Goal: Information Seeking & Learning: Learn about a topic

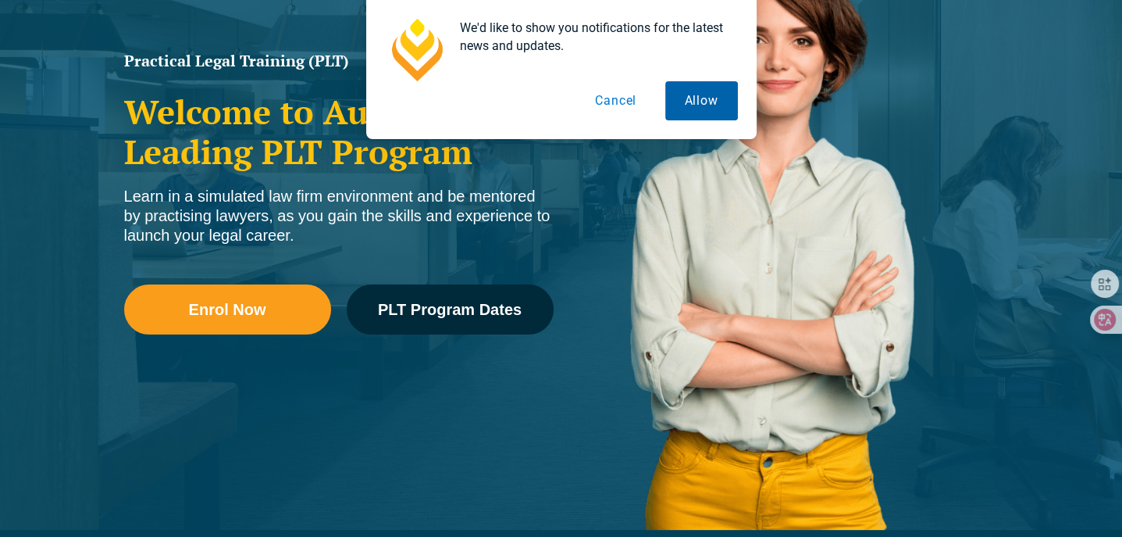
click at [737, 94] on button "Allow" at bounding box center [701, 100] width 73 height 39
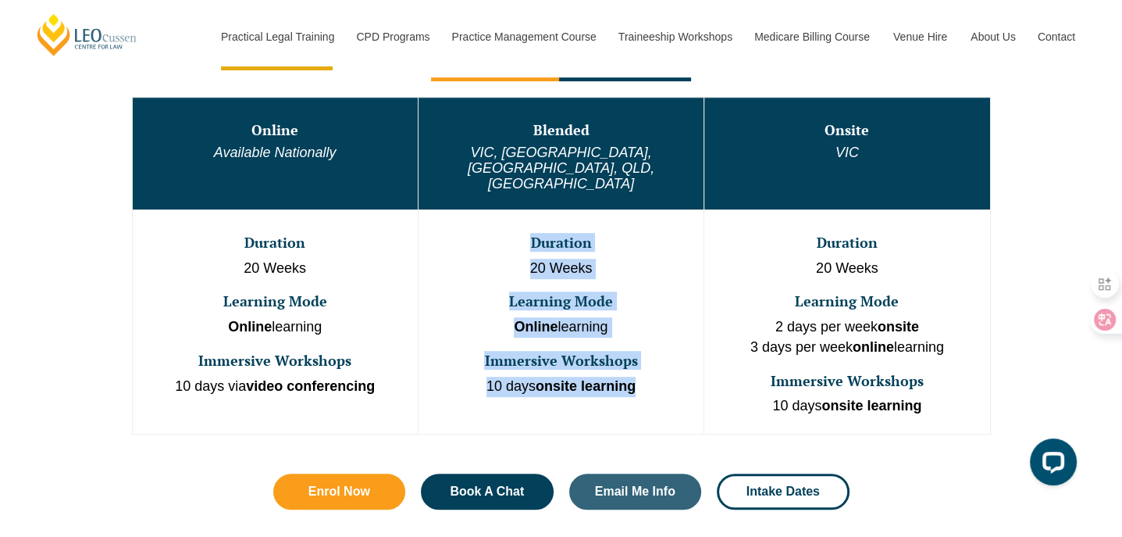
drag, startPoint x: 523, startPoint y: 201, endPoint x: 650, endPoint y: 370, distance: 211.5
click at [650, 370] on td "Duration 20 Weeks Learning Mode Online learning Immersive Workshops 10 days ons…" at bounding box center [561, 321] width 286 height 224
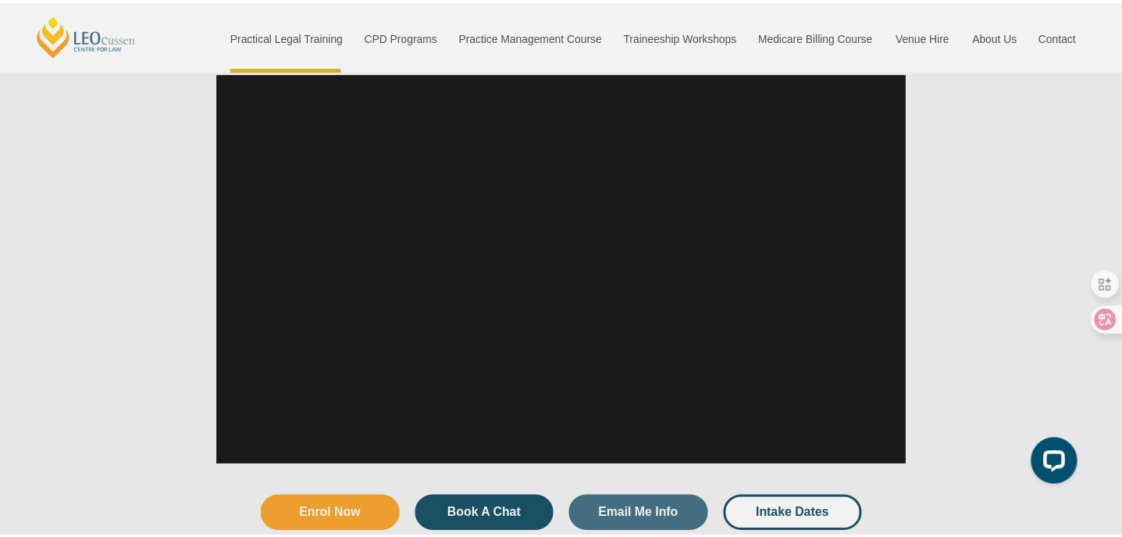
scroll to position [1819, 0]
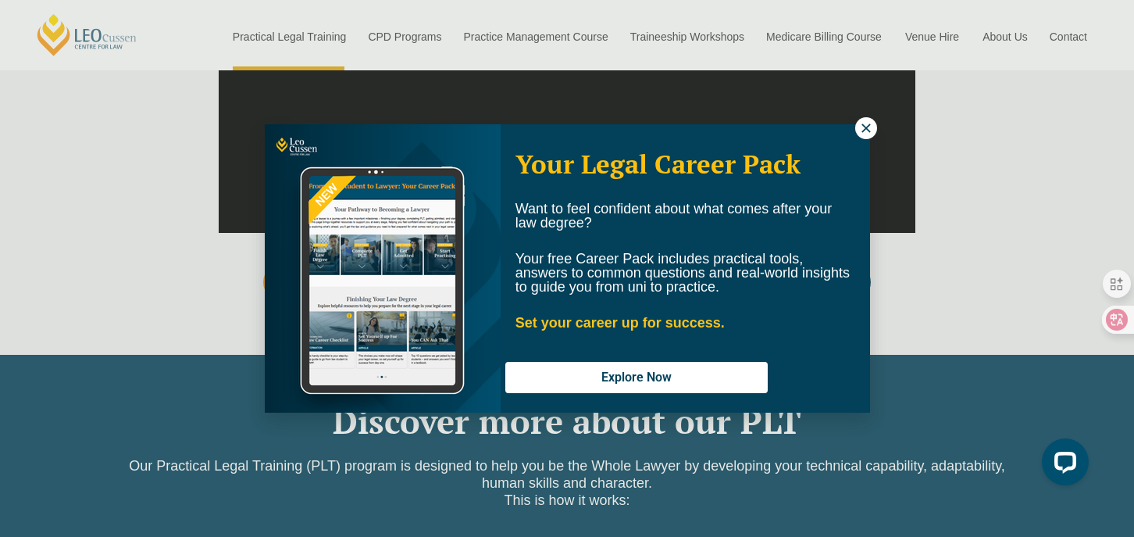
click at [863, 129] on icon at bounding box center [866, 128] width 14 height 14
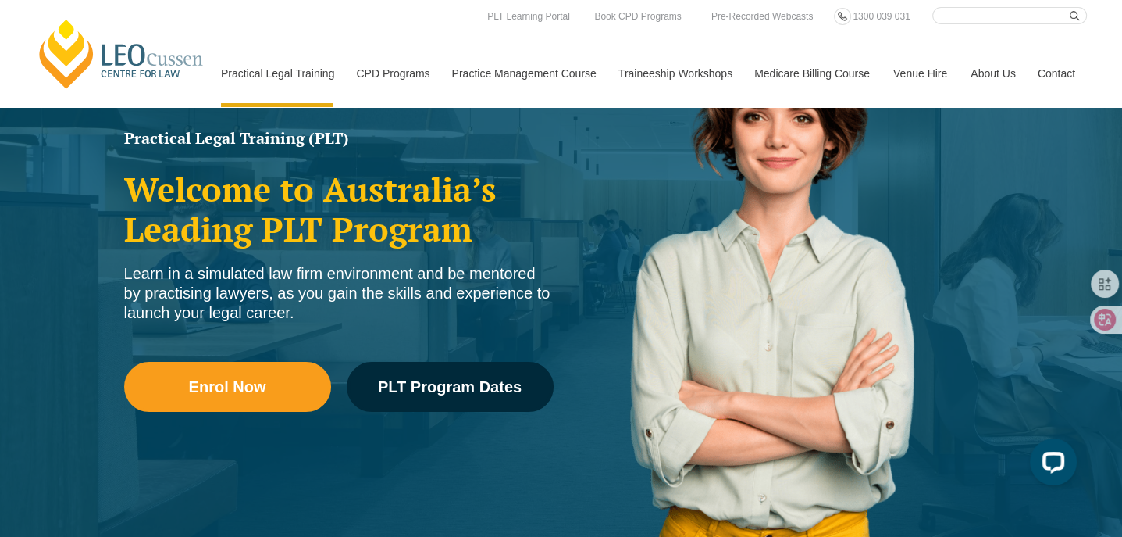
scroll to position [179, 0]
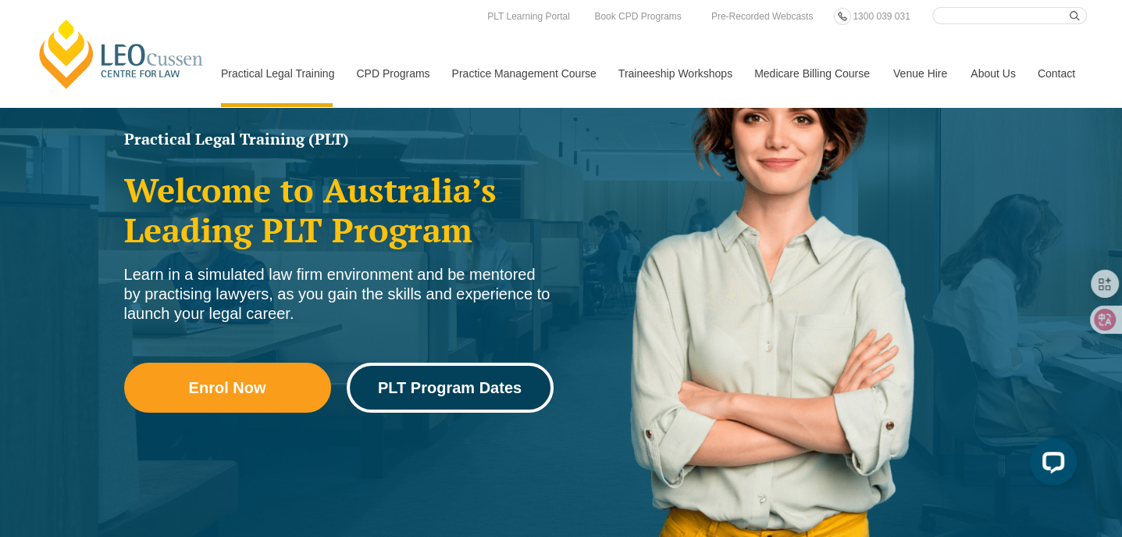
click at [506, 391] on span "PLT Program Dates" at bounding box center [450, 388] width 144 height 16
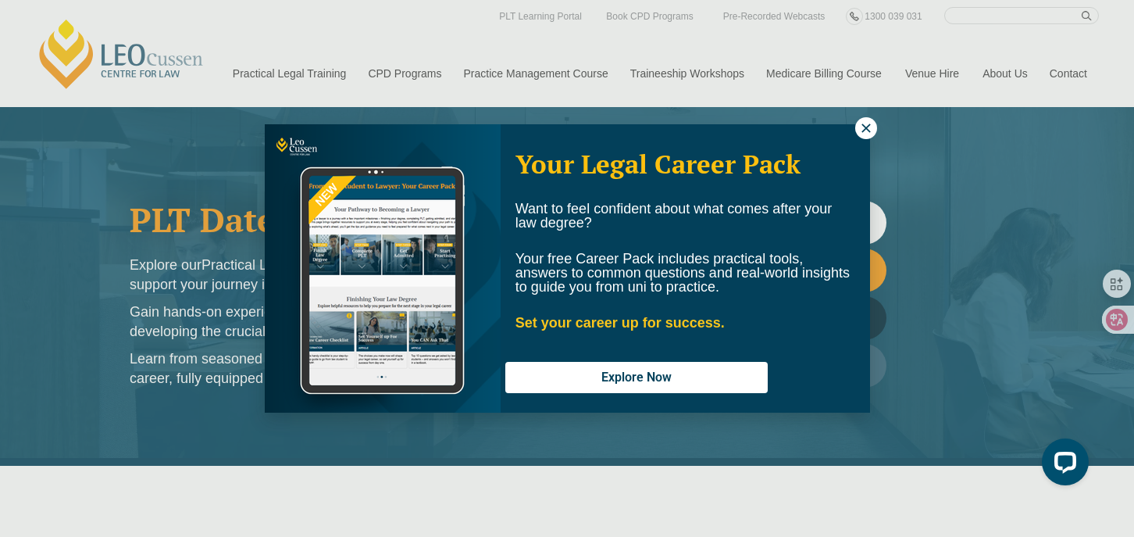
click at [867, 121] on icon at bounding box center [866, 128] width 14 height 14
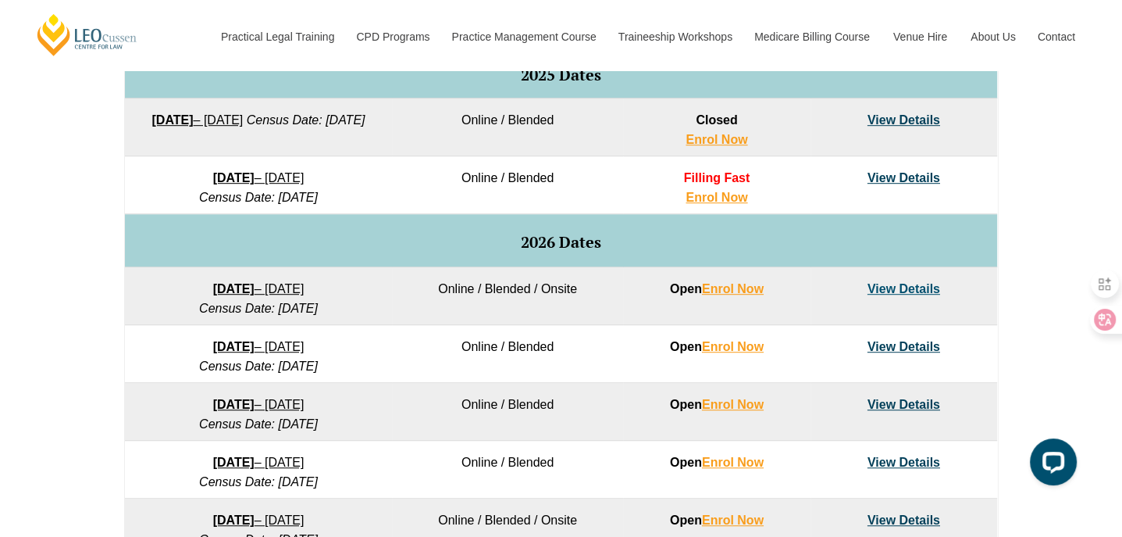
scroll to position [859, 0]
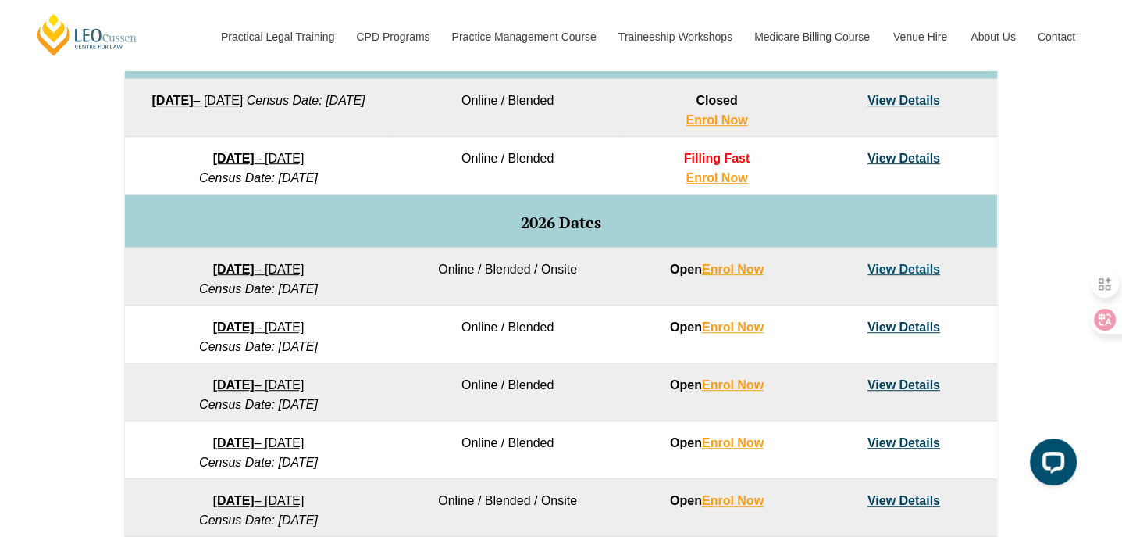
click at [930, 98] on link "View Details" at bounding box center [904, 100] width 73 height 13
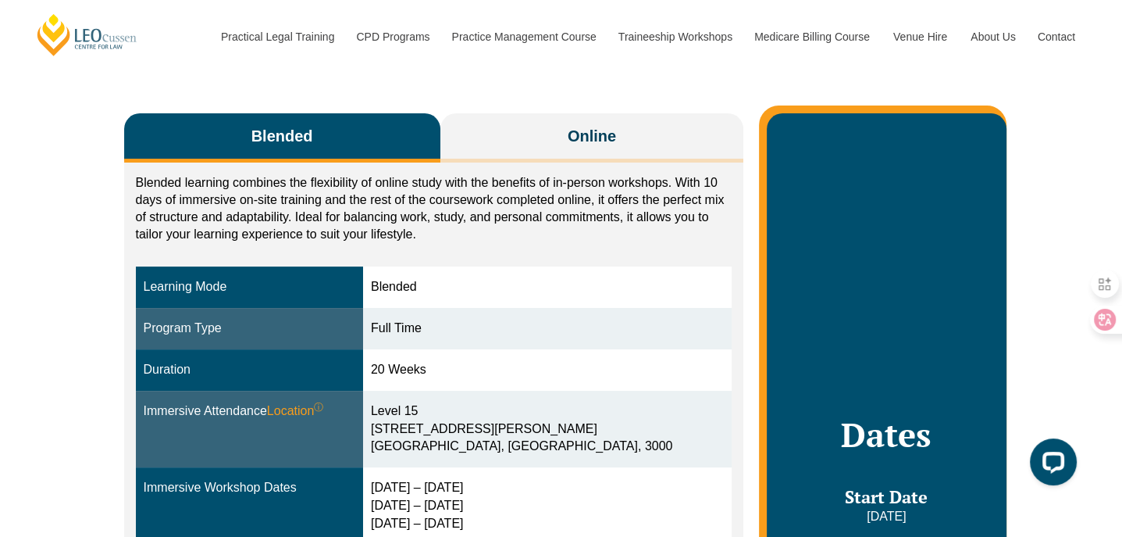
scroll to position [78, 0]
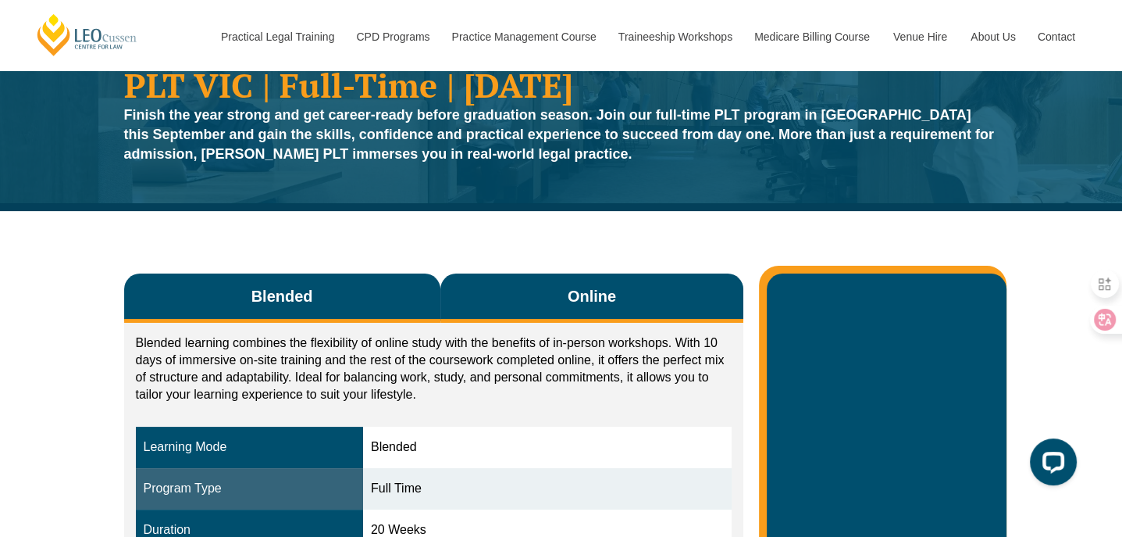
click at [568, 298] on span "Online" at bounding box center [592, 296] width 48 height 22
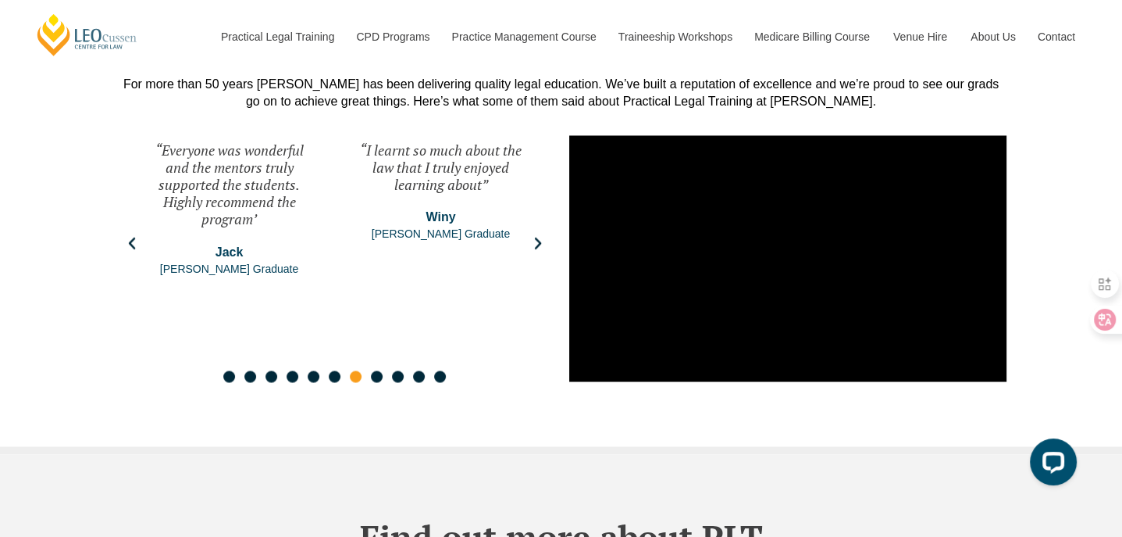
scroll to position [2733, 0]
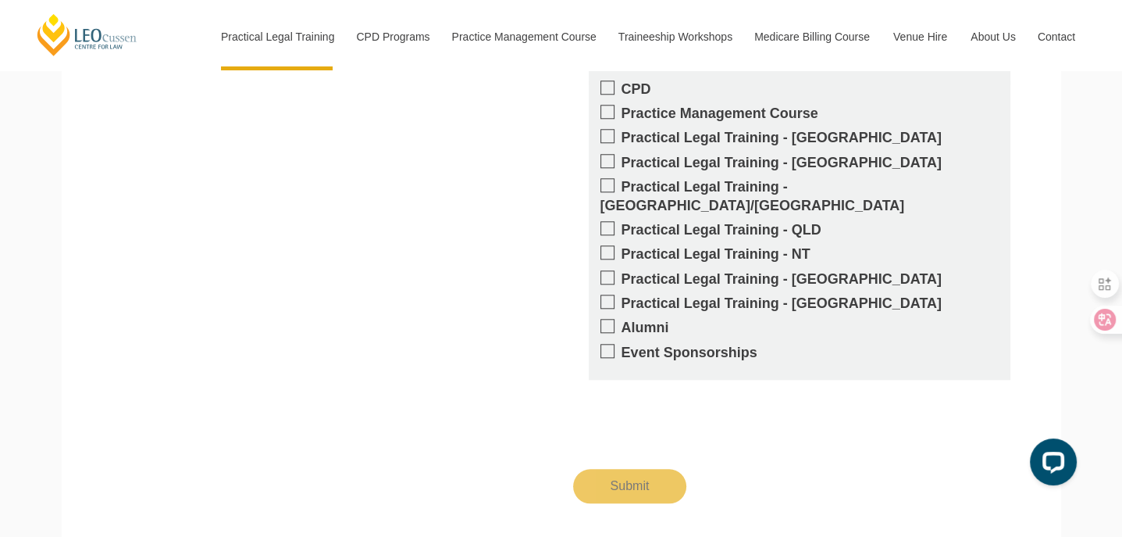
scroll to position [1484, 0]
click at [612, 128] on span at bounding box center [608, 135] width 14 height 14
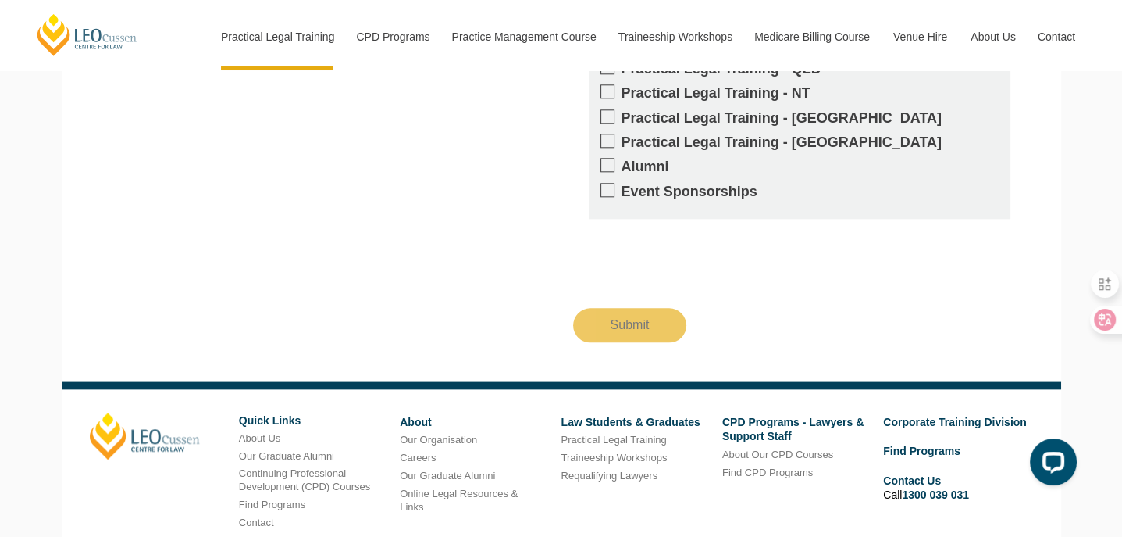
scroll to position [1762, 0]
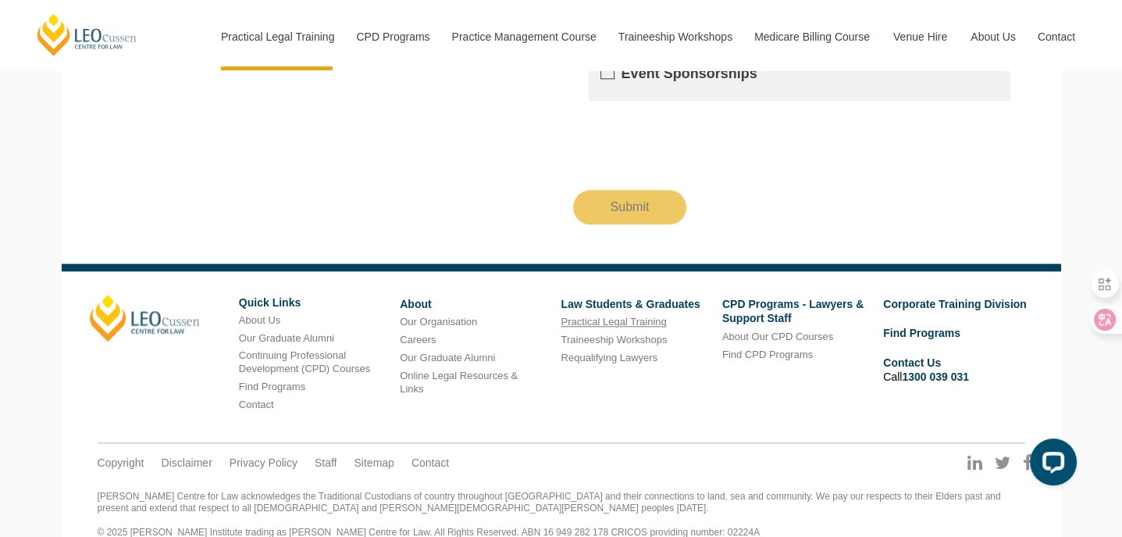
click at [597, 316] on link "Practical Legal Training" at bounding box center [613, 322] width 105 height 12
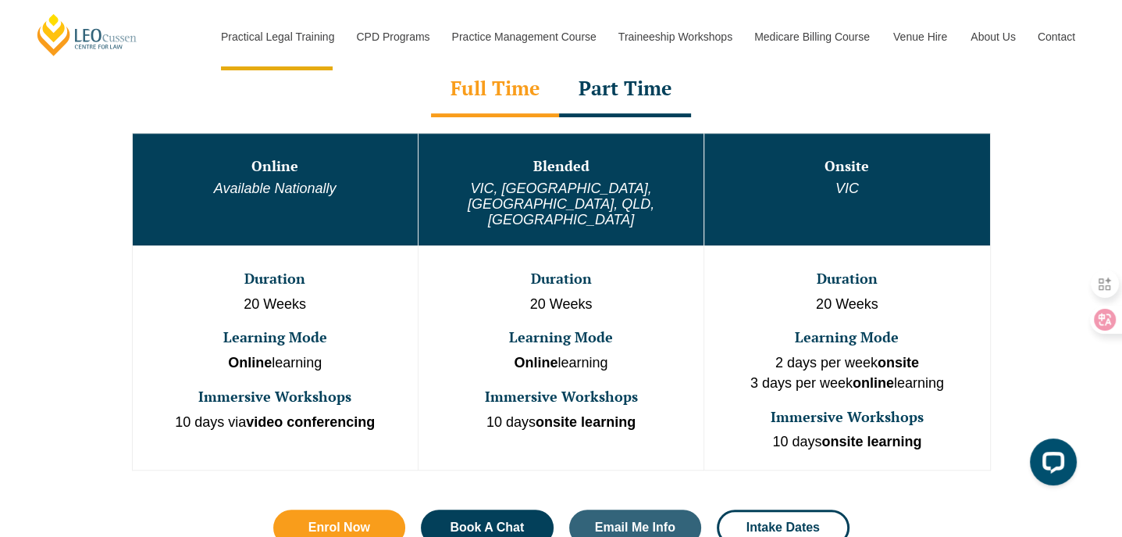
scroll to position [937, 0]
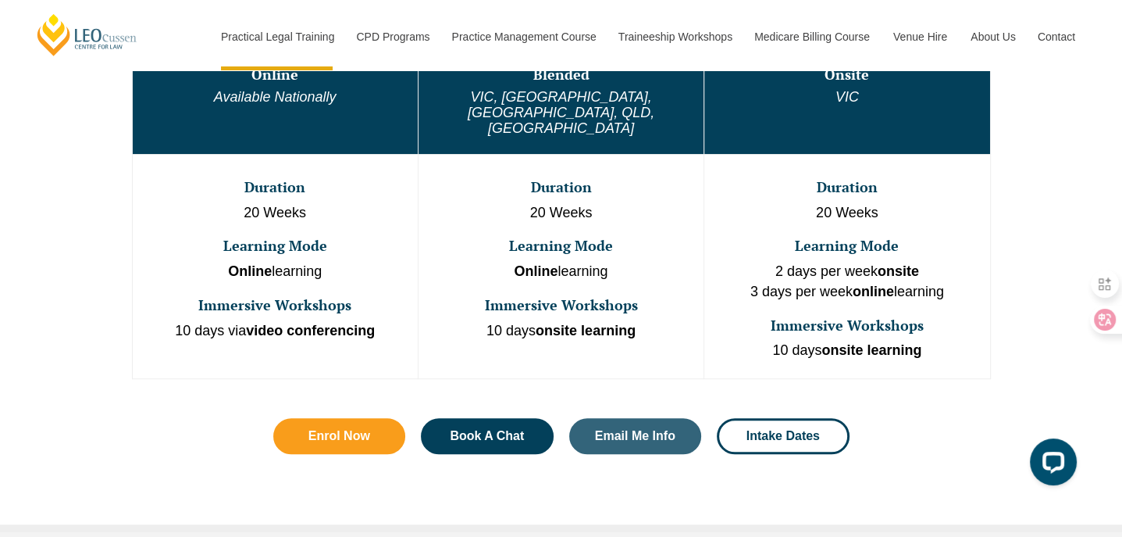
drag, startPoint x: 505, startPoint y: 209, endPoint x: 622, endPoint y: 243, distance: 121.1
click at [622, 243] on td "Duration 20 Weeks Learning Mode Online learning Immersive Workshops 10 days ons…" at bounding box center [561, 266] width 286 height 224
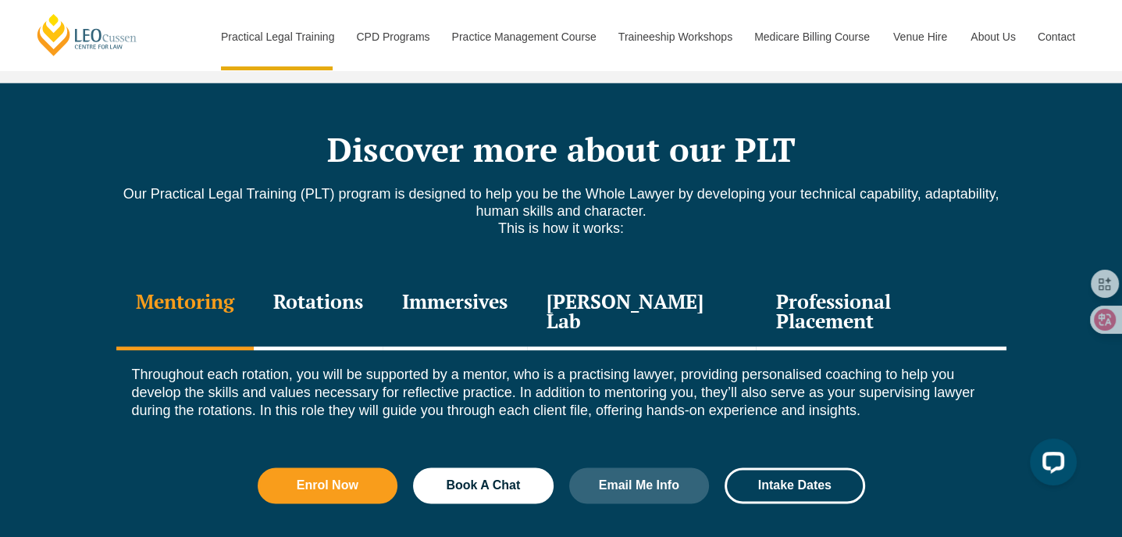
scroll to position [2187, 0]
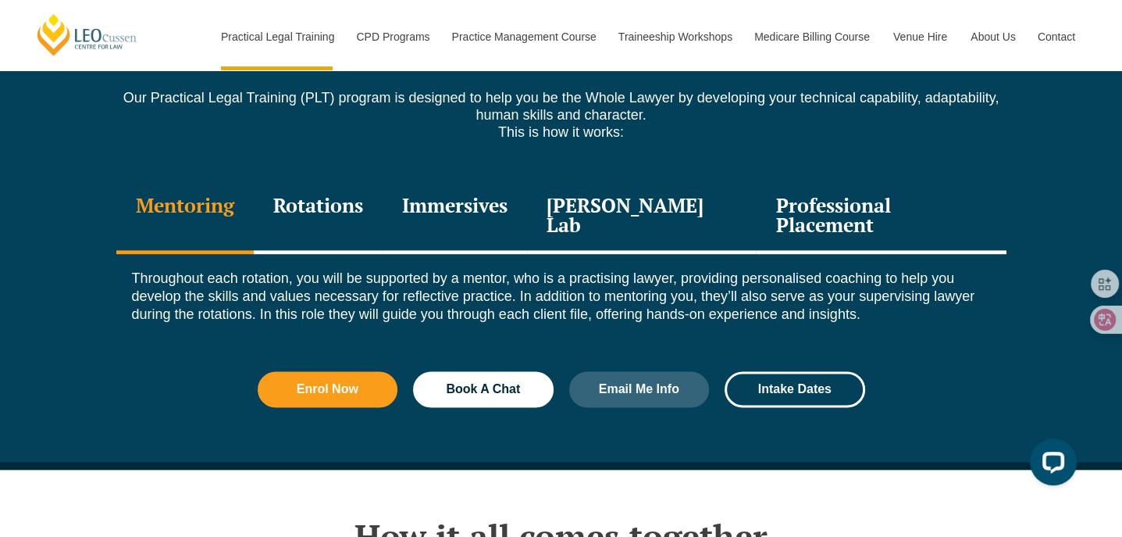
click at [651, 180] on div "[PERSON_NAME] Lab" at bounding box center [642, 217] width 230 height 74
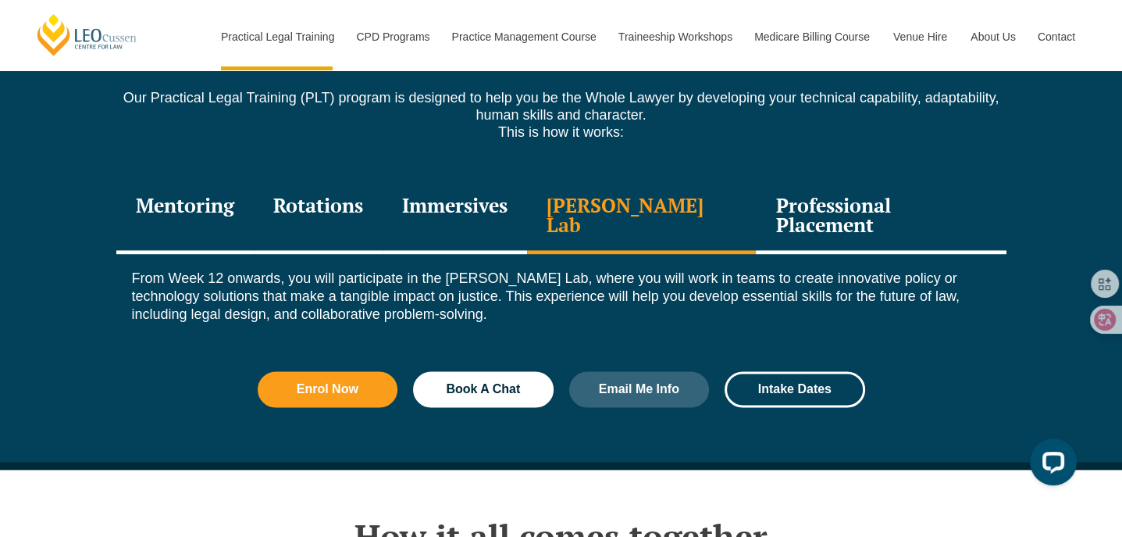
click at [768, 180] on div "Professional Placement" at bounding box center [881, 217] width 250 height 74
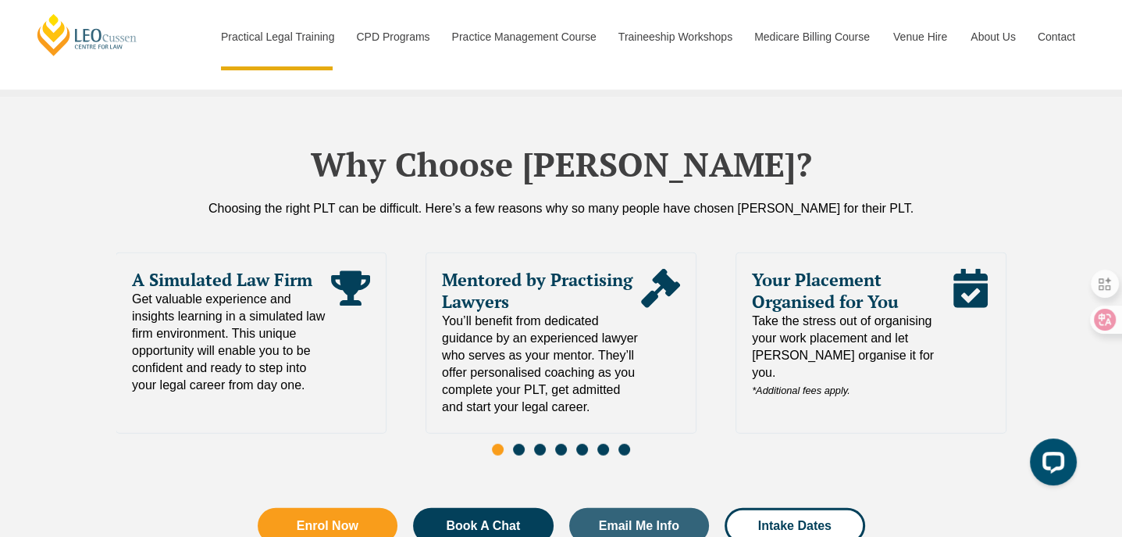
scroll to position [3436, 0]
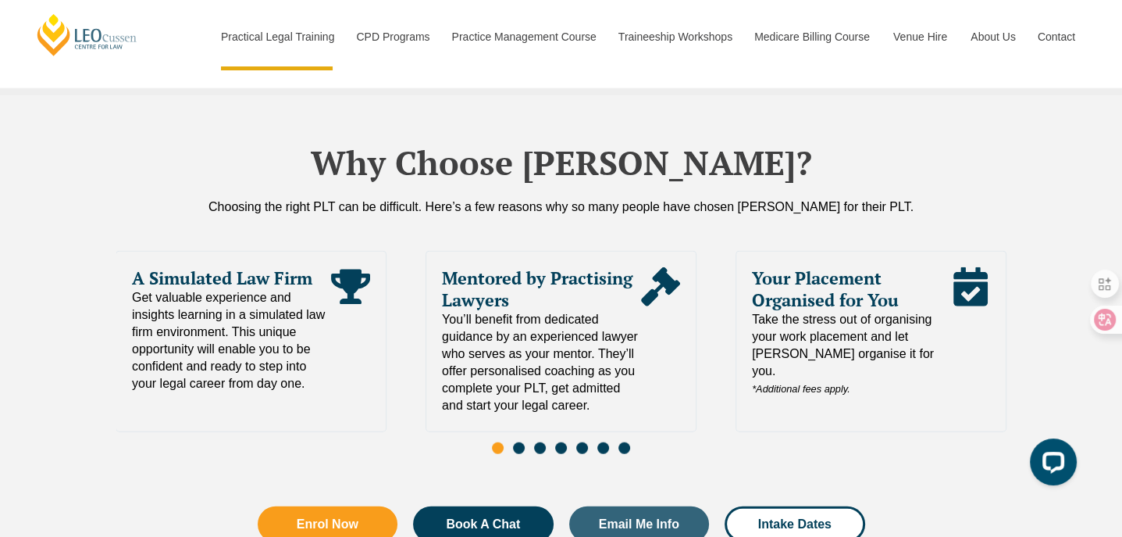
click at [519, 442] on span "Go to slide 2" at bounding box center [519, 448] width 12 height 12
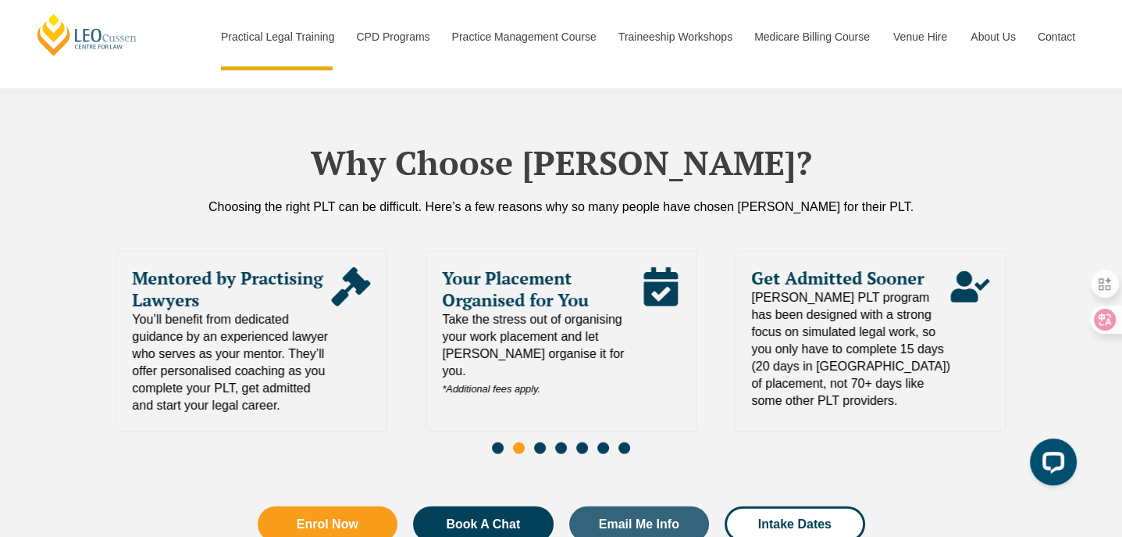
click at [545, 442] on span "Go to slide 3" at bounding box center [540, 448] width 12 height 12
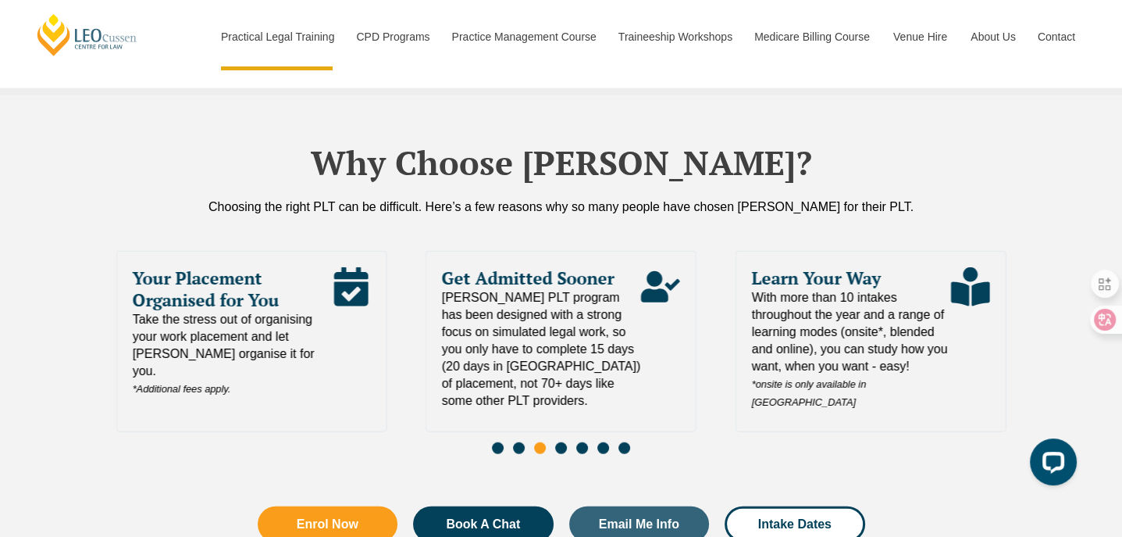
click at [559, 442] on span "Go to slide 4" at bounding box center [561, 448] width 12 height 12
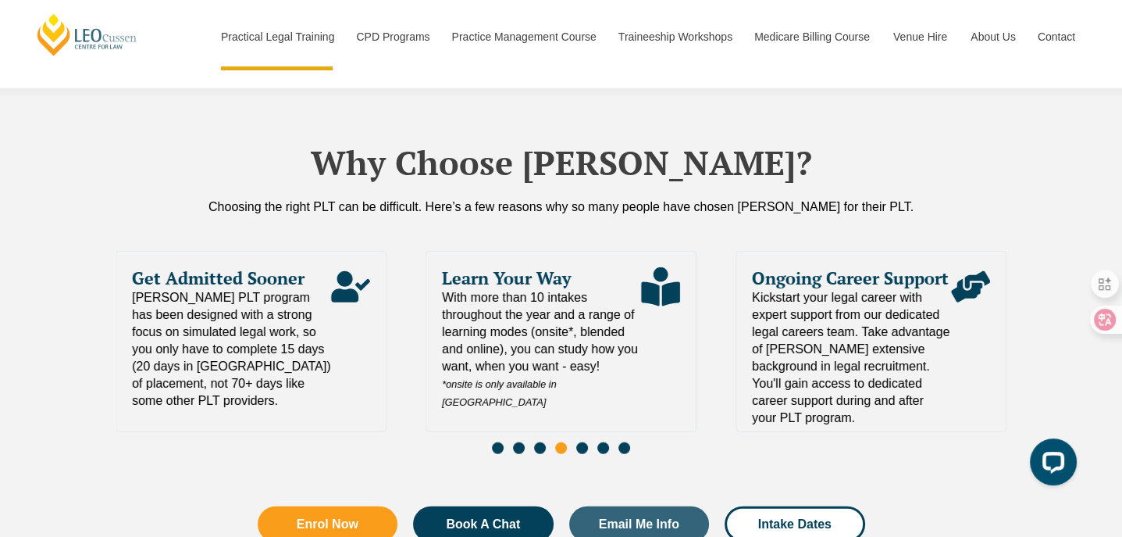
click at [581, 442] on span "Go to slide 5" at bounding box center [582, 448] width 12 height 12
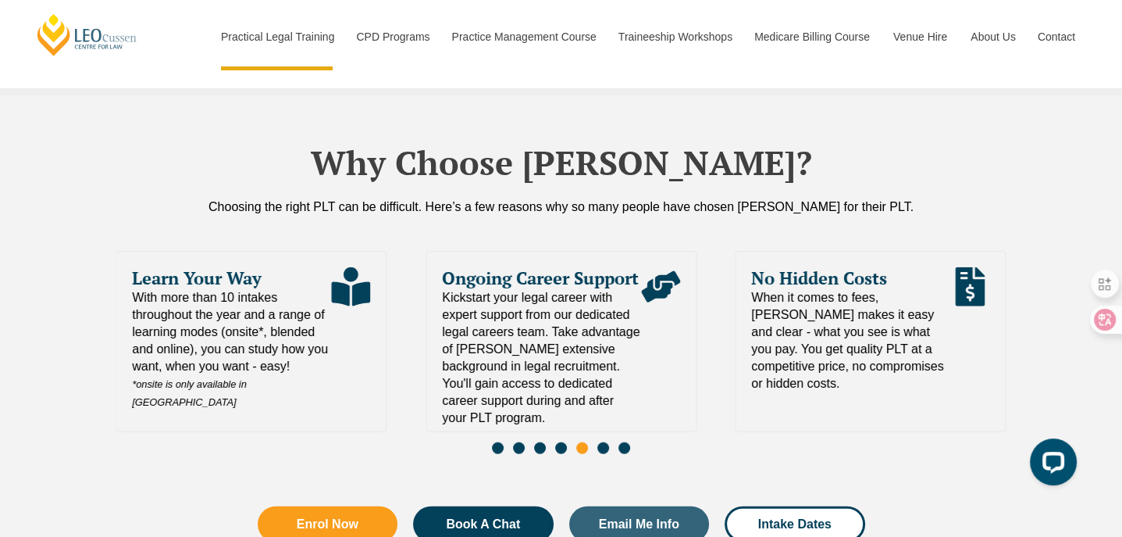
click at [602, 442] on span "Go to slide 6" at bounding box center [603, 448] width 12 height 12
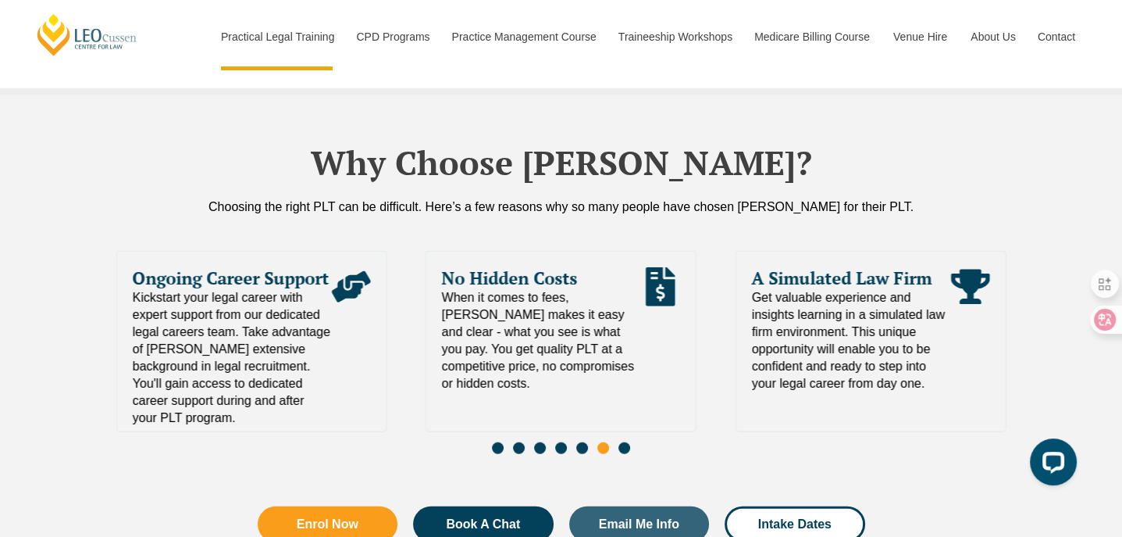
click at [620, 442] on span "Go to slide 7" at bounding box center [625, 448] width 12 height 12
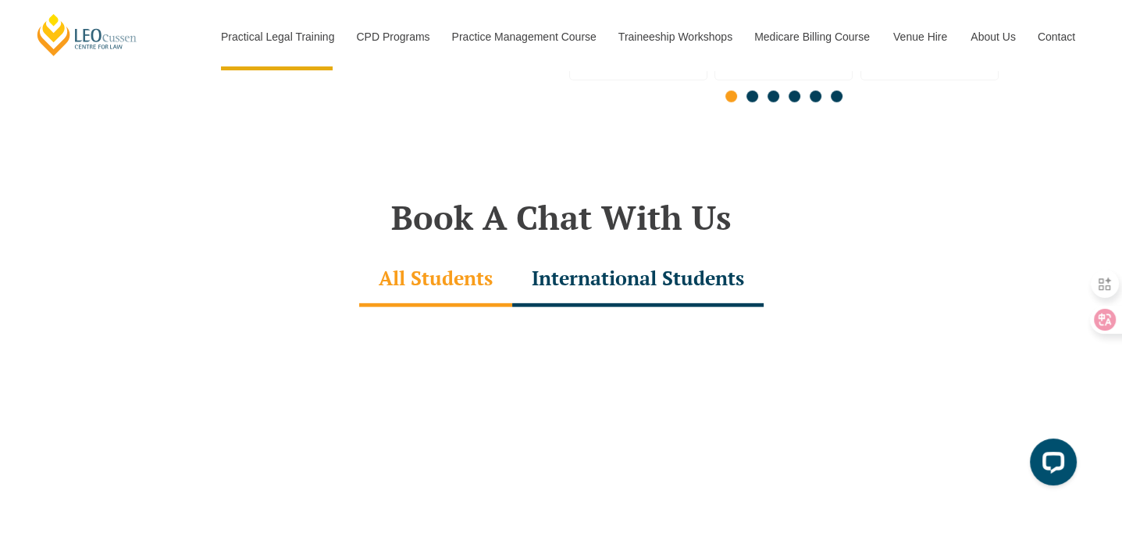
scroll to position [4451, 0]
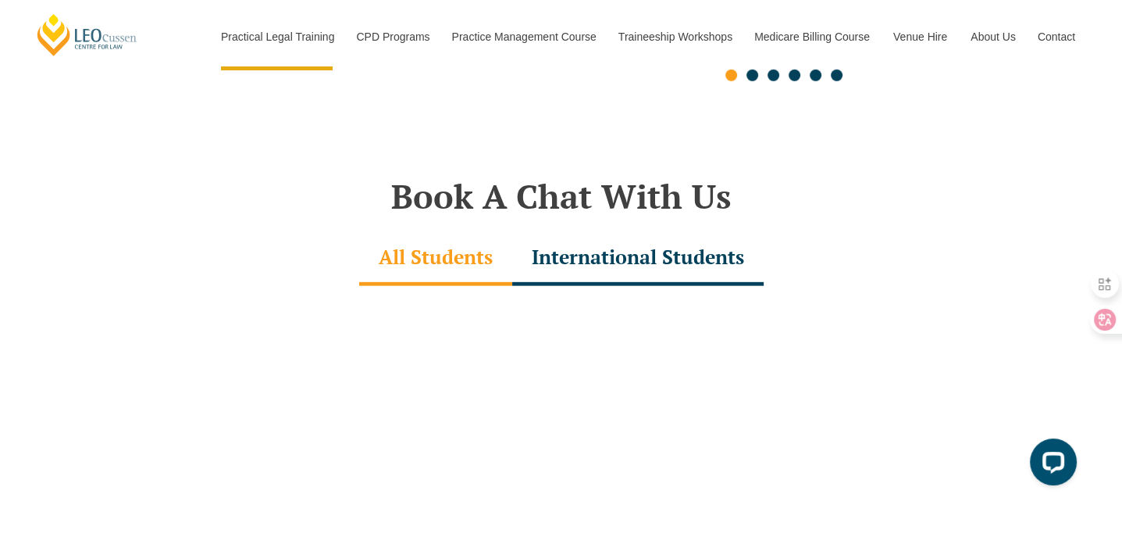
click at [715, 232] on div "International Students" at bounding box center [637, 258] width 251 height 55
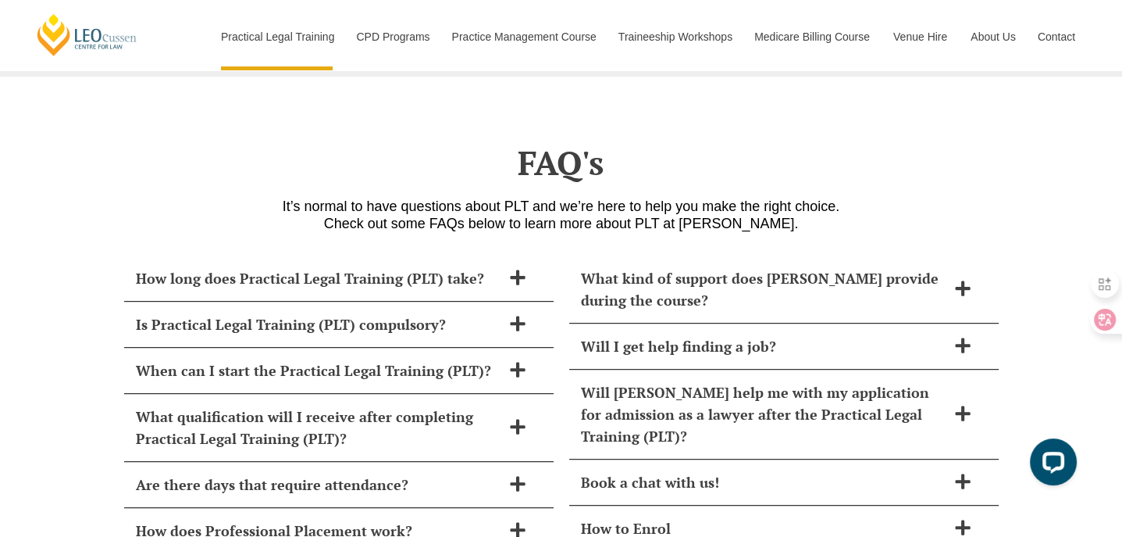
scroll to position [6404, 0]
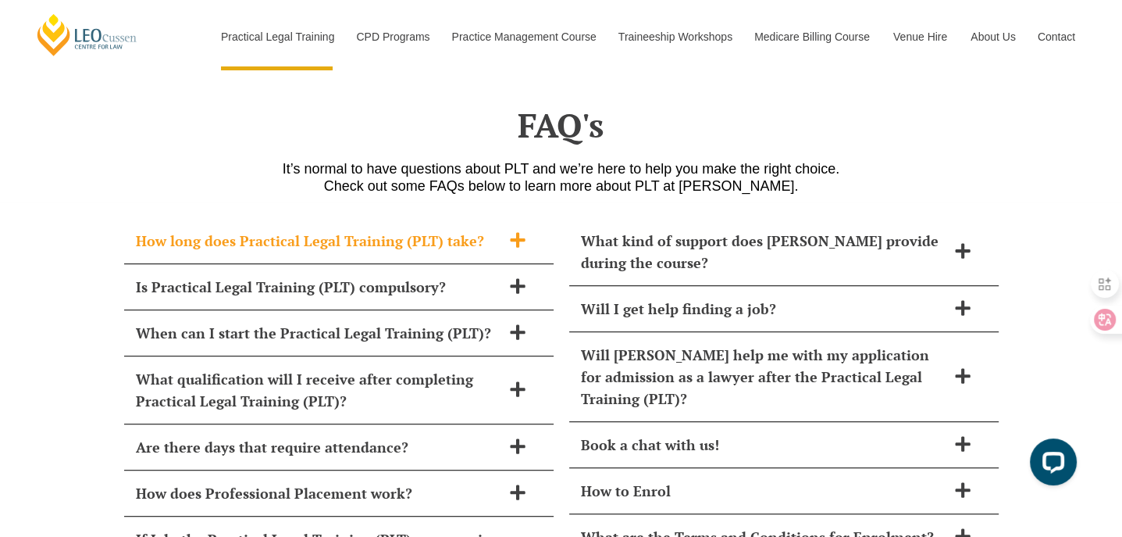
click at [141, 230] on h2 "How long does Practical Legal Training (PLT) take?" at bounding box center [318, 241] width 365 height 22
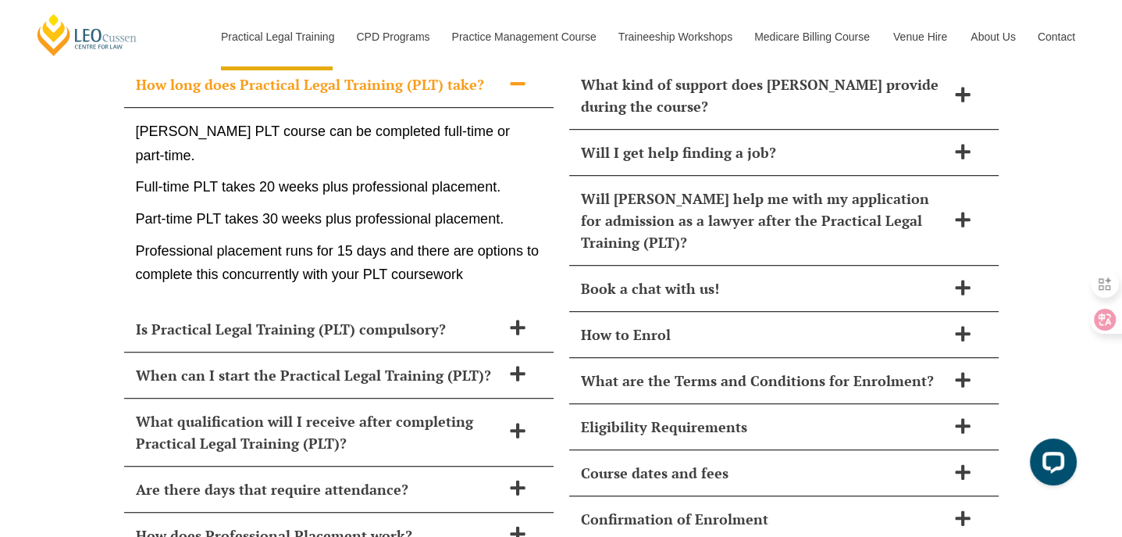
scroll to position [6638, 0]
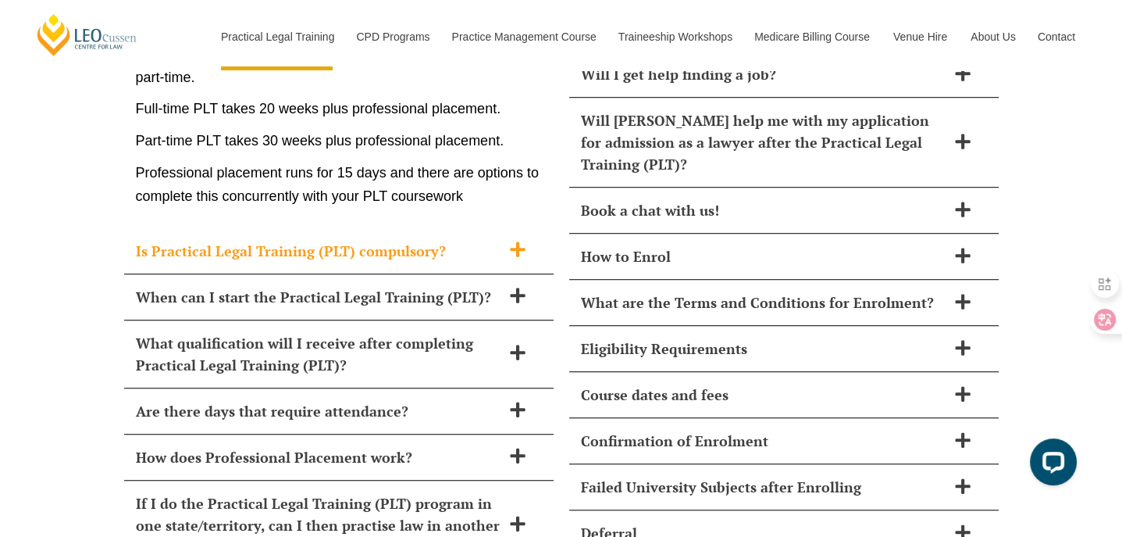
click at [143, 240] on h2 "Is Practical Legal Training (PLT) compulsory?" at bounding box center [318, 251] width 365 height 22
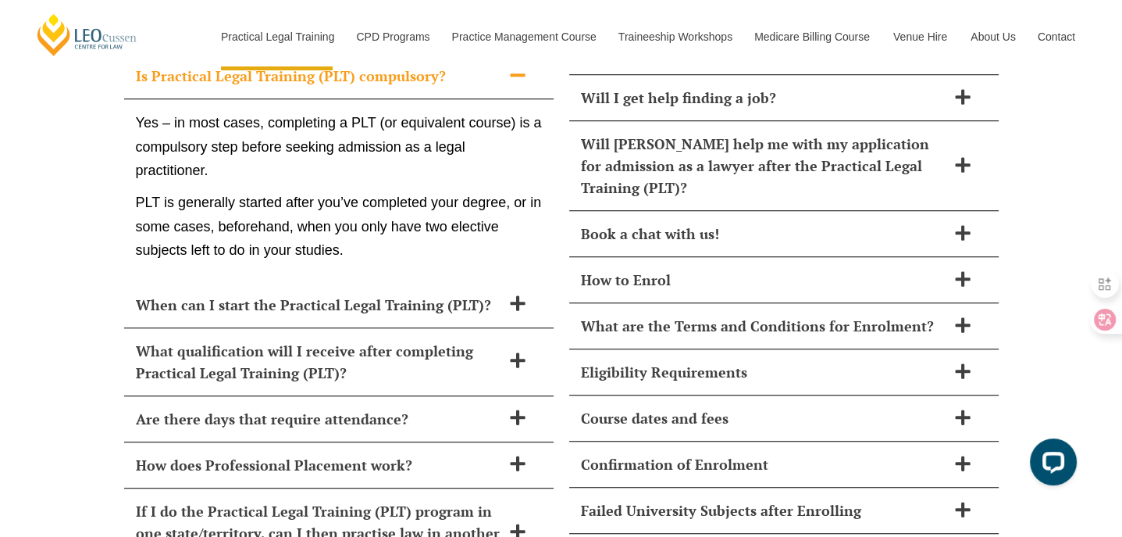
scroll to position [6537, 0]
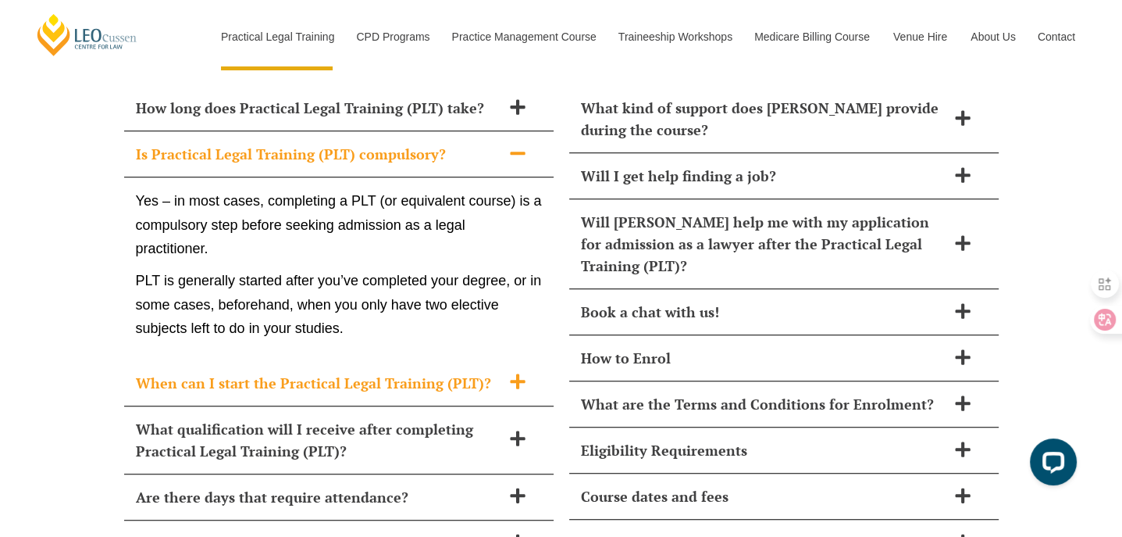
click at [185, 372] on h2 "When can I start the Practical Legal Training (PLT)?" at bounding box center [318, 383] width 365 height 22
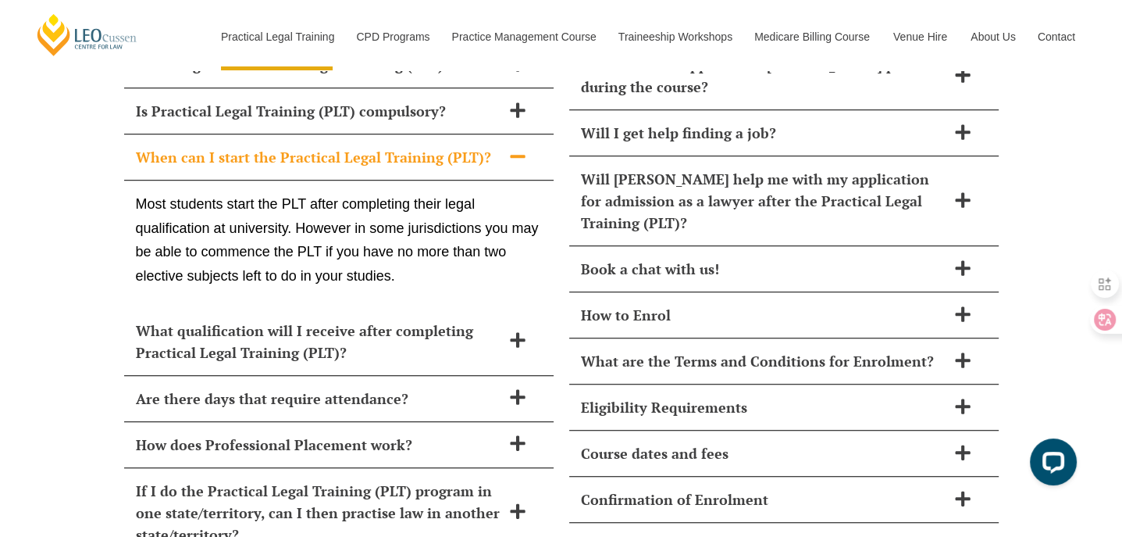
scroll to position [6615, 0]
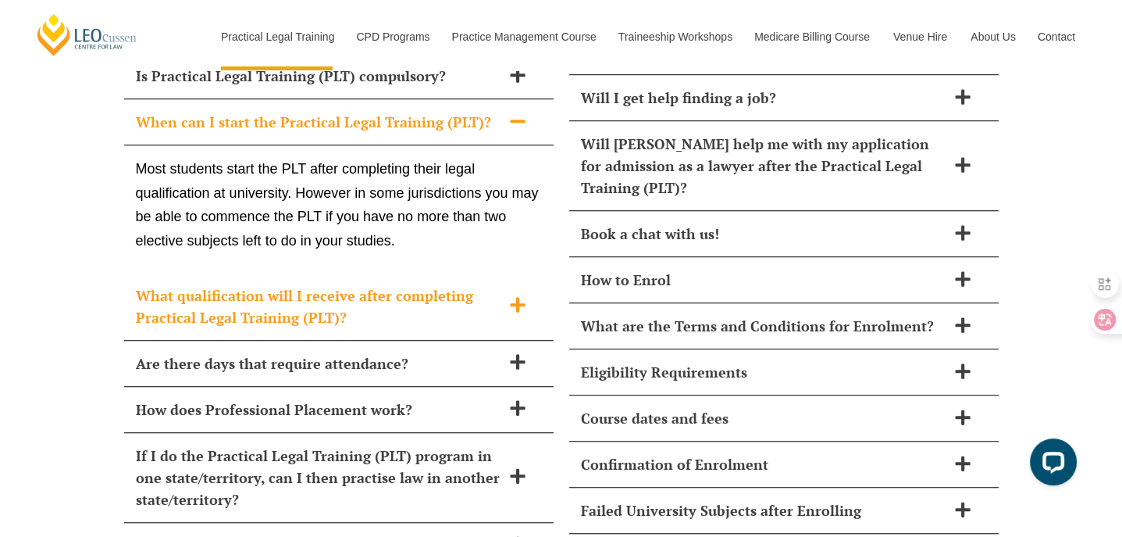
click at [160, 284] on h2 "What qualification will I receive after completing Practical Legal Training (PL…" at bounding box center [318, 306] width 365 height 44
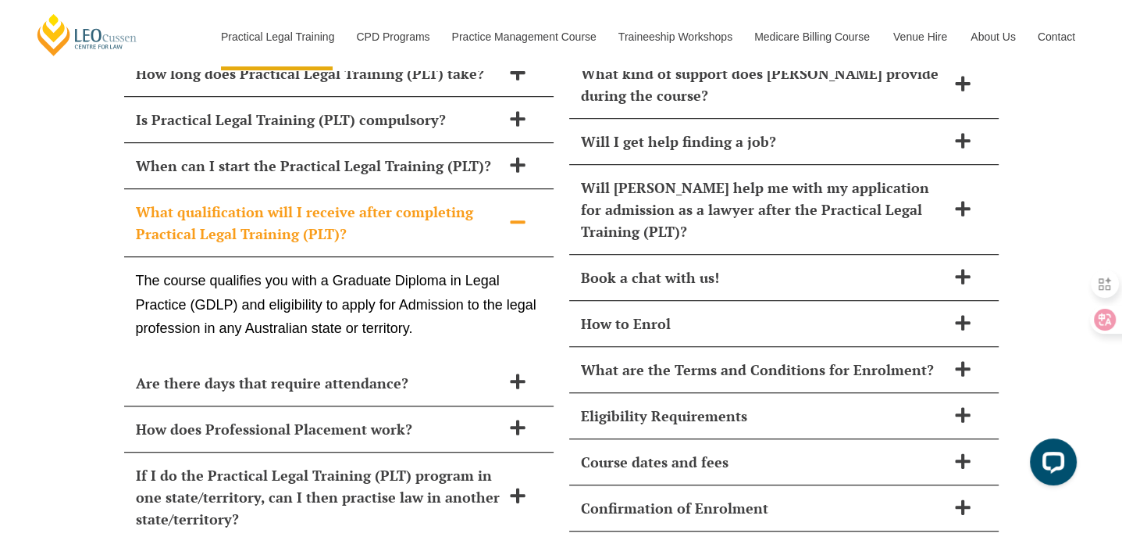
scroll to position [6537, 0]
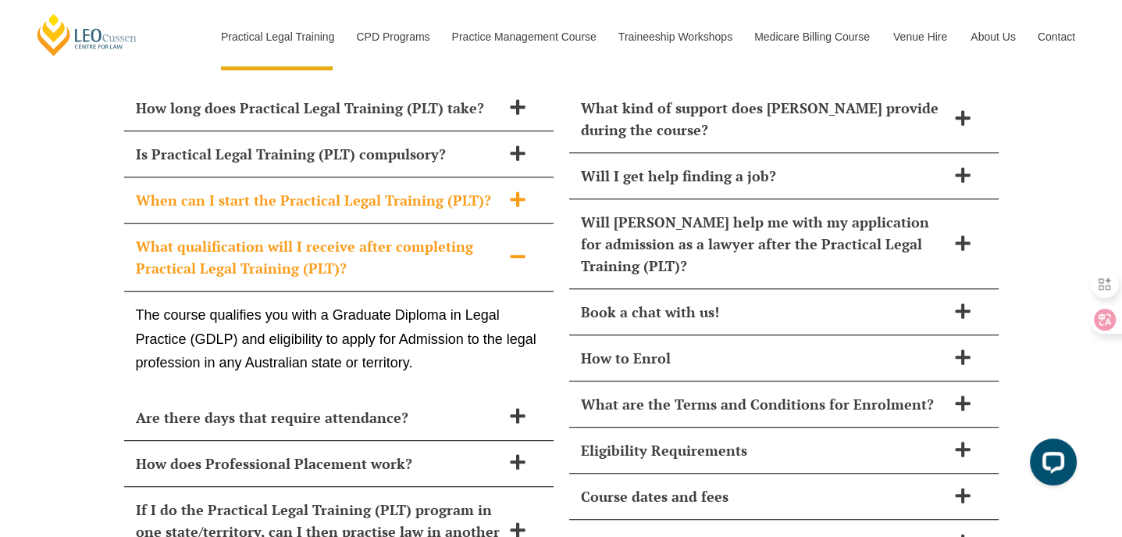
click at [339, 189] on h2 "When can I start the Practical Legal Training (PLT)?" at bounding box center [318, 200] width 365 height 22
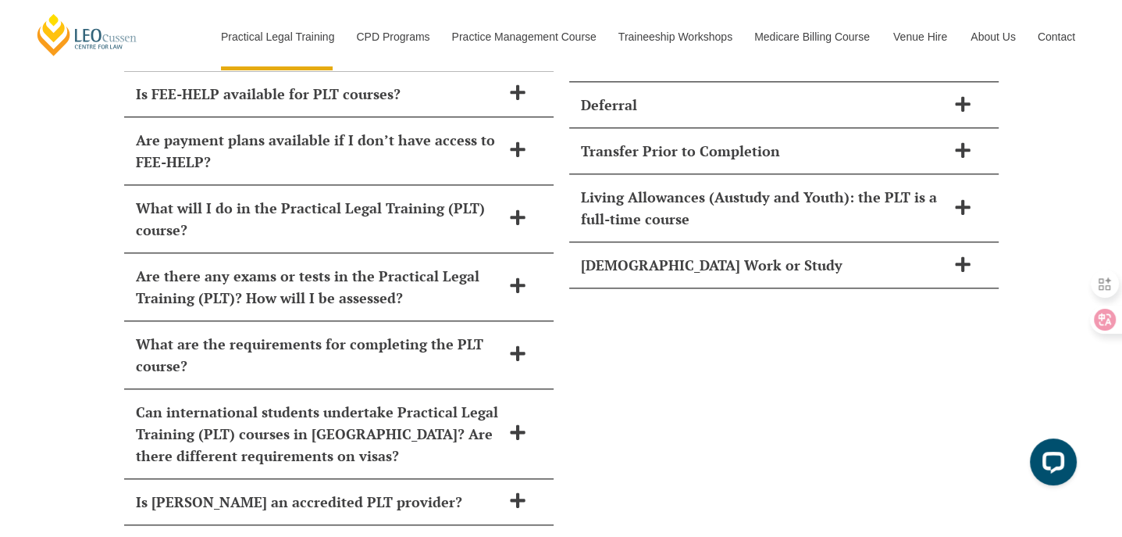
scroll to position [7083, 0]
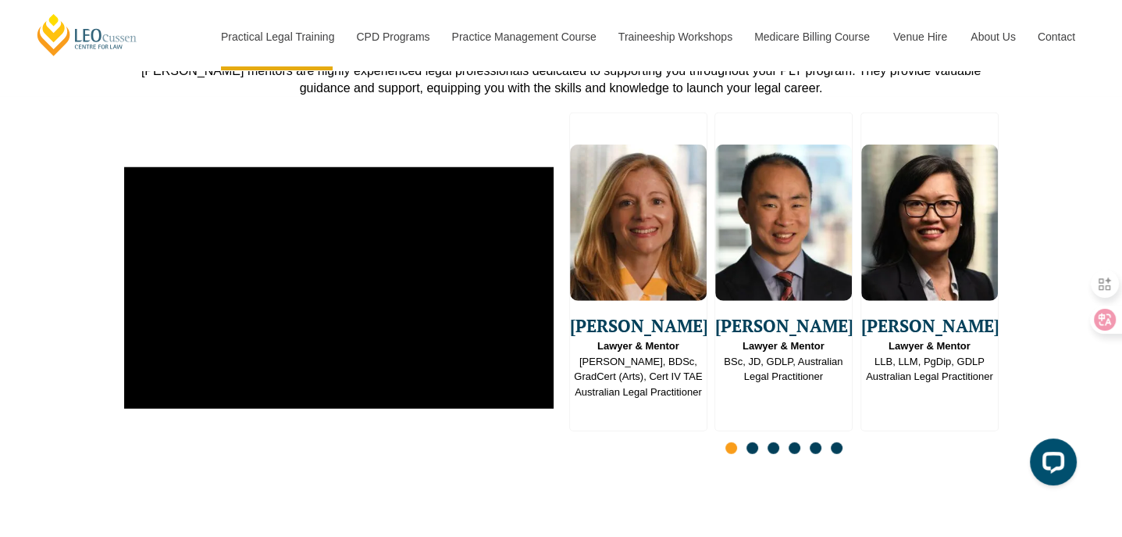
scroll to position [4451, 0]
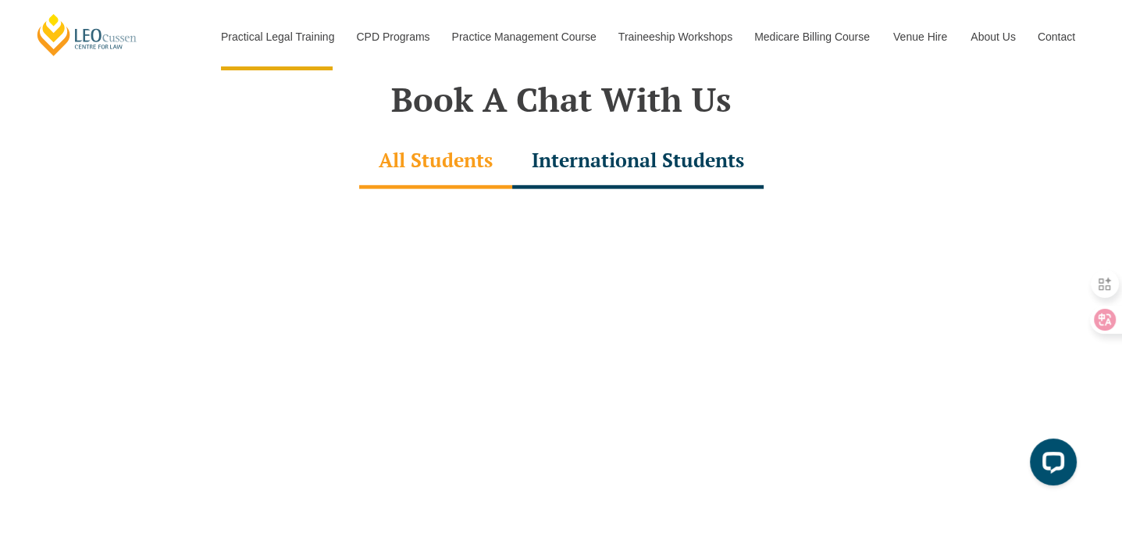
click at [622, 134] on div "International Students" at bounding box center [637, 161] width 251 height 55
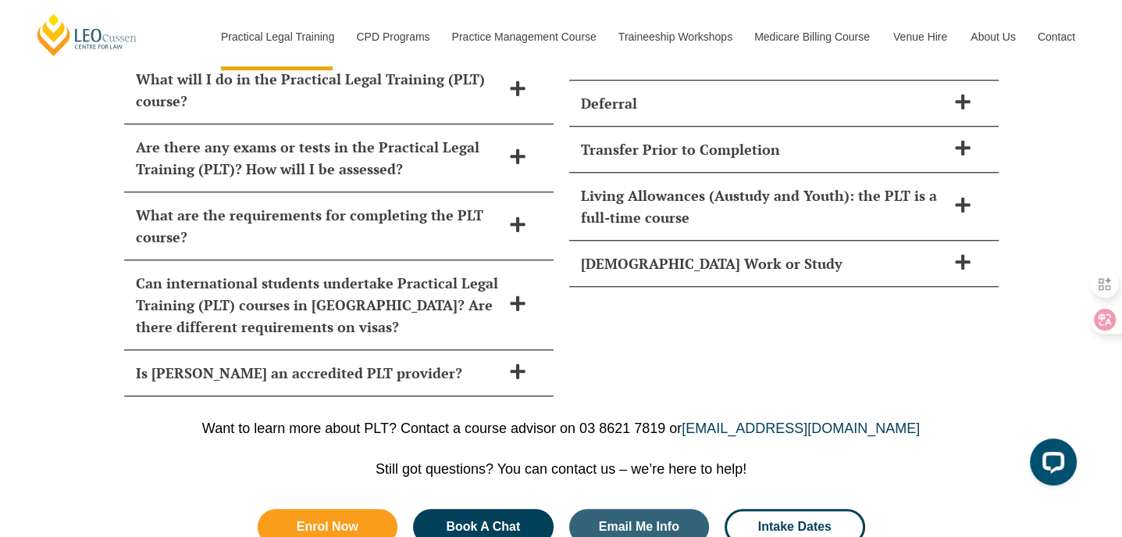
scroll to position [7107, 0]
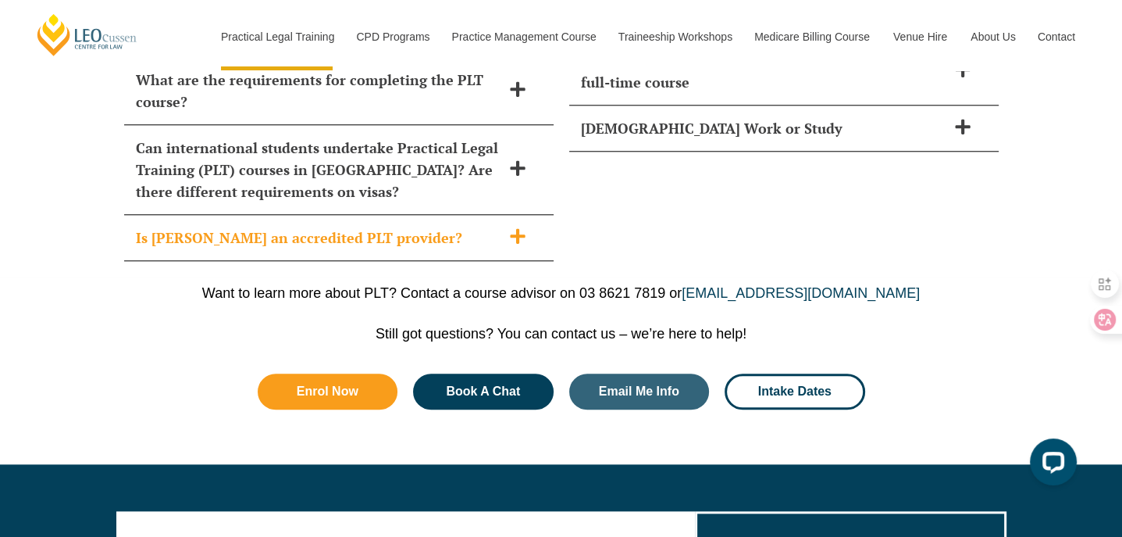
click at [347, 226] on h2 "Is Leo Cussen an accredited PLT provider?" at bounding box center [318, 237] width 365 height 22
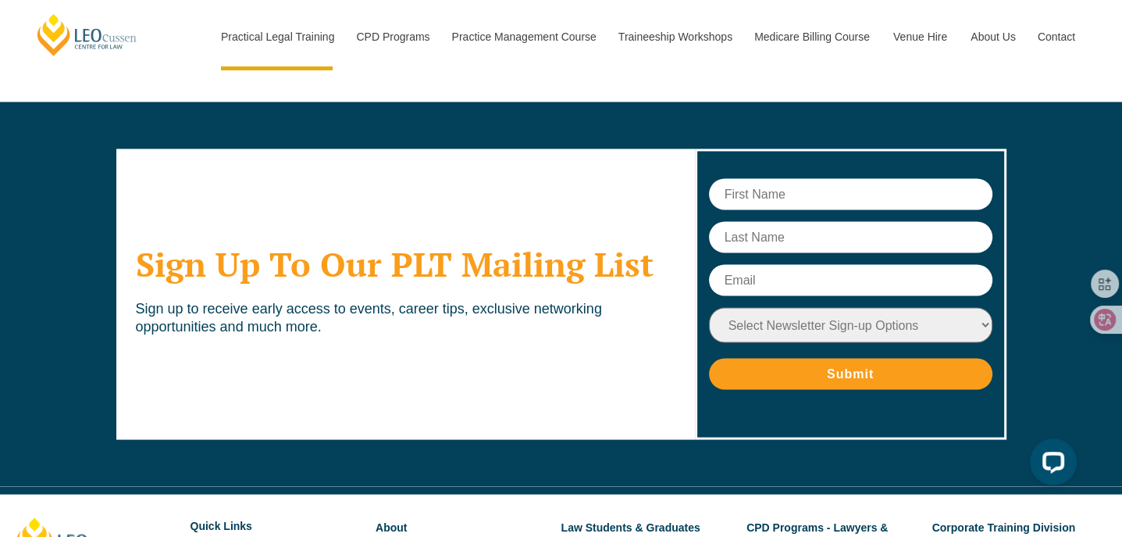
scroll to position [8371, 0]
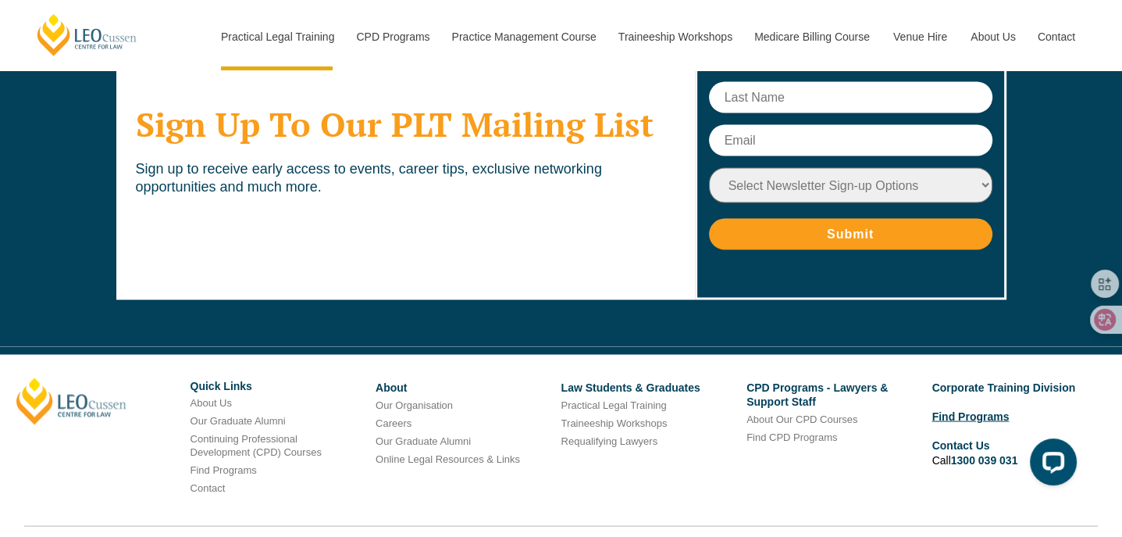
click at [991, 409] on link "Find Programs" at bounding box center [970, 415] width 77 height 12
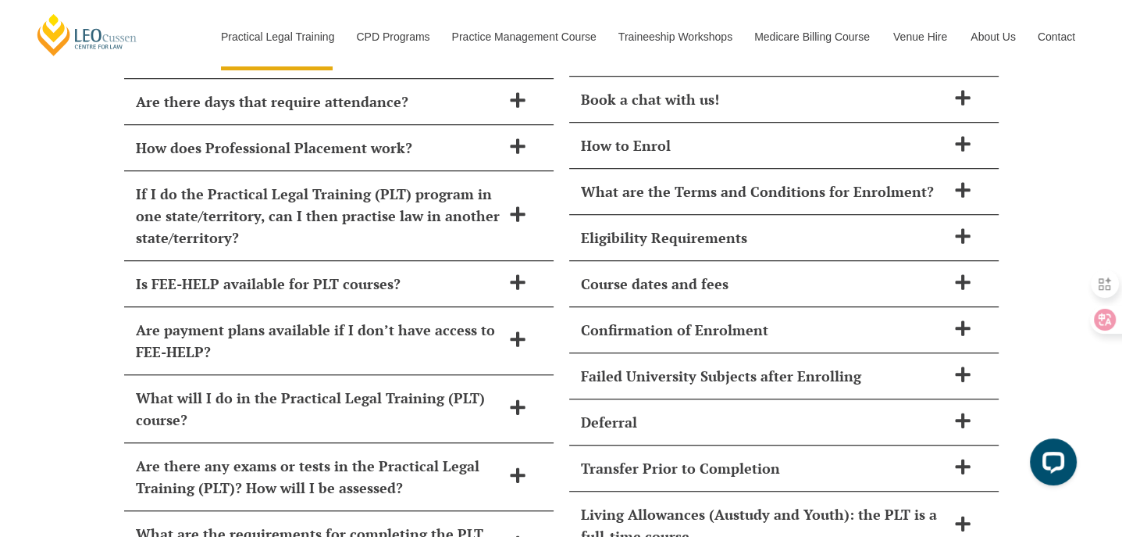
scroll to position [6809, 0]
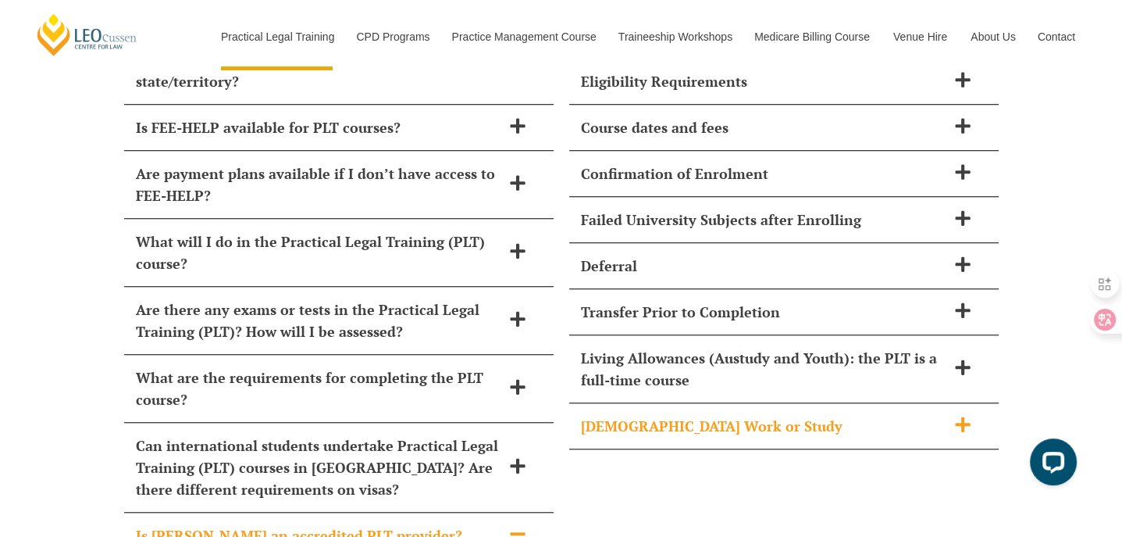
click at [636, 403] on div "Part-Time Work or Study" at bounding box center [784, 426] width 430 height 46
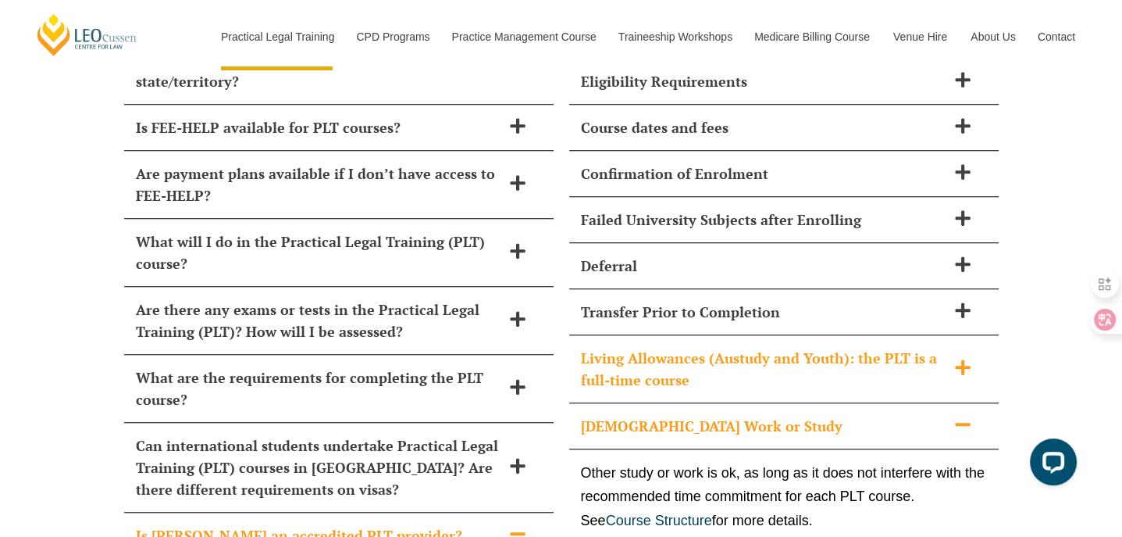
click at [652, 347] on h2 "Living Allowances (Austudy and Youth): the PLT is a full-time course" at bounding box center [763, 369] width 365 height 44
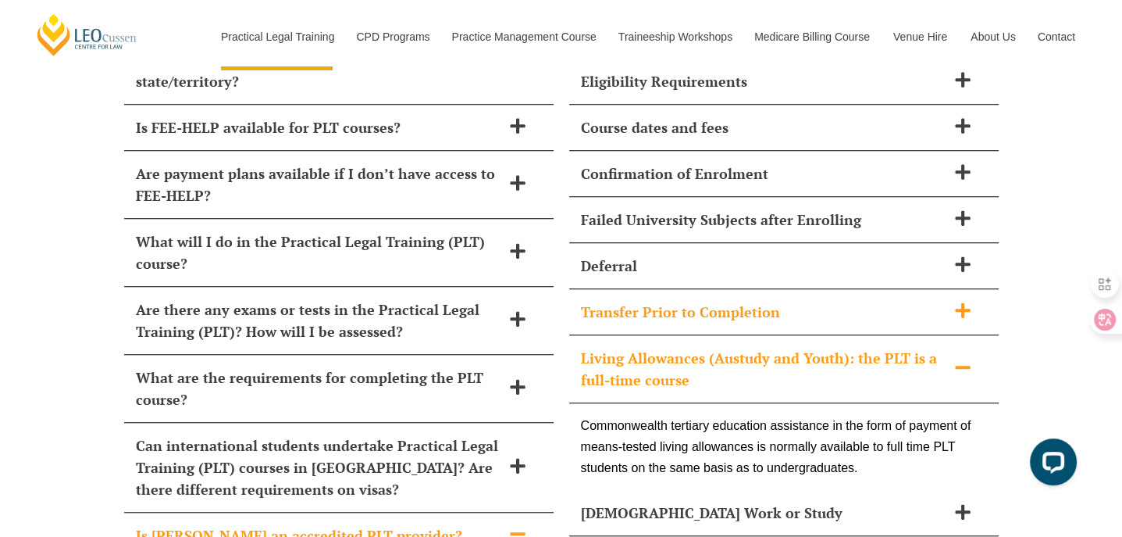
click at [650, 301] on h2 "Transfer Prior to Completion" at bounding box center [763, 312] width 365 height 22
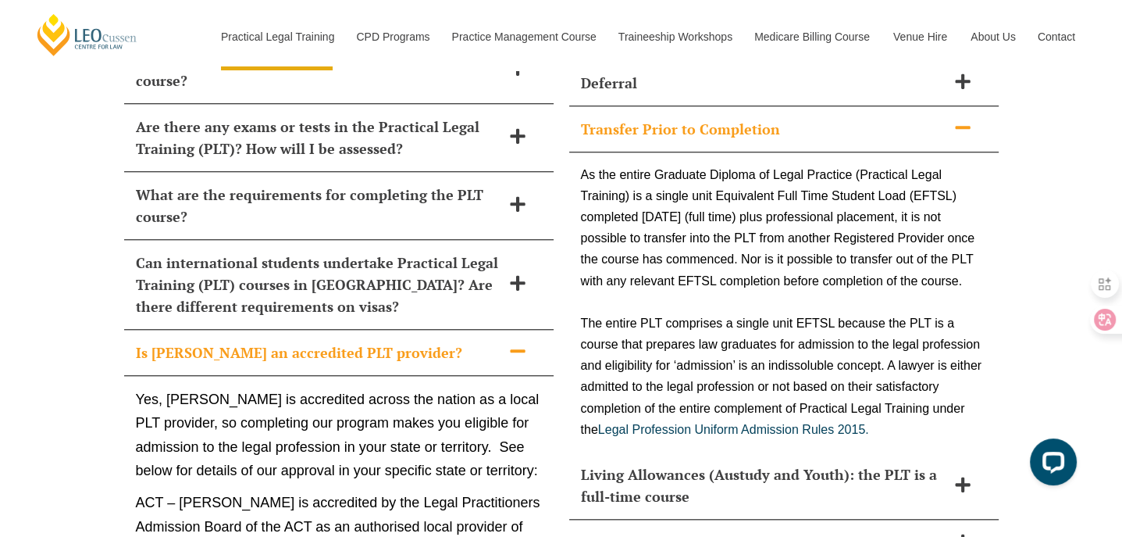
scroll to position [6965, 0]
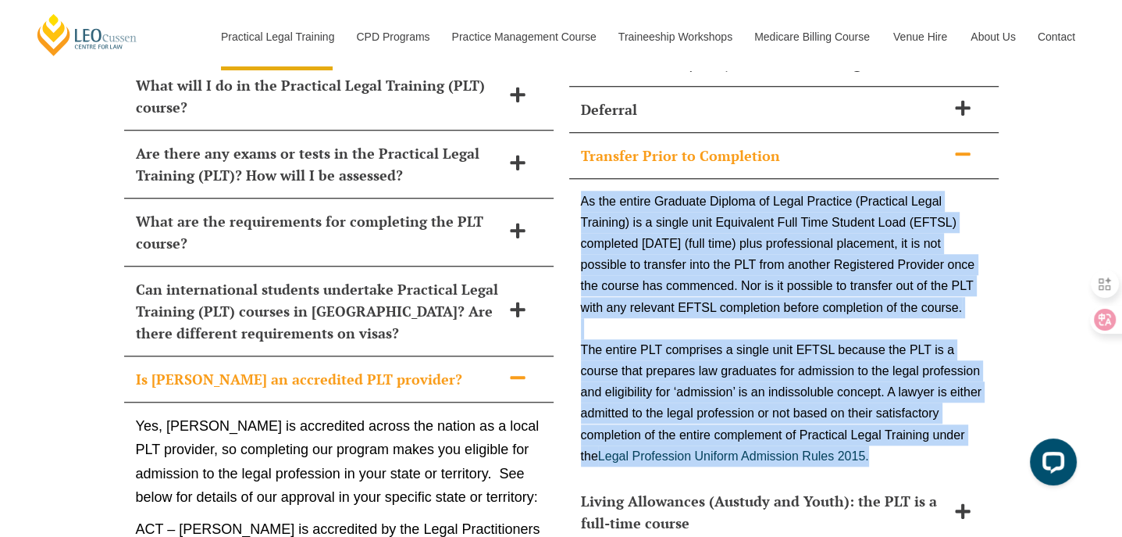
drag, startPoint x: 579, startPoint y: 139, endPoint x: 915, endPoint y: 415, distance: 435.0
click at [915, 415] on div "As the entire Graduate Diploma of Legal Practice (Practical Legal Training) is …" at bounding box center [784, 328] width 430 height 299
copy div "As the entire Graduate Diploma of Legal Practice (Practical Legal Training) is …"
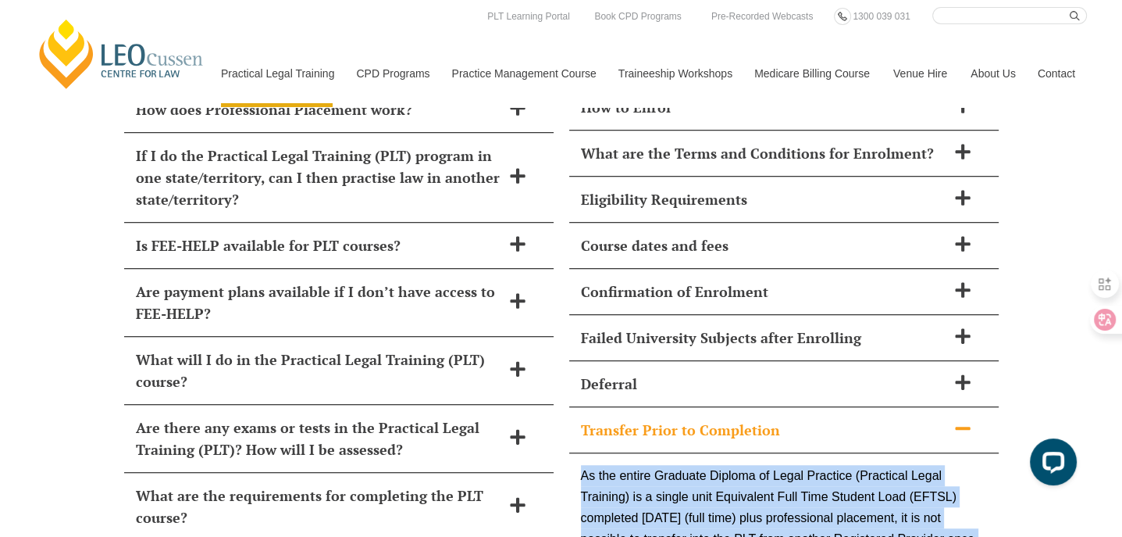
scroll to position [6653, 0]
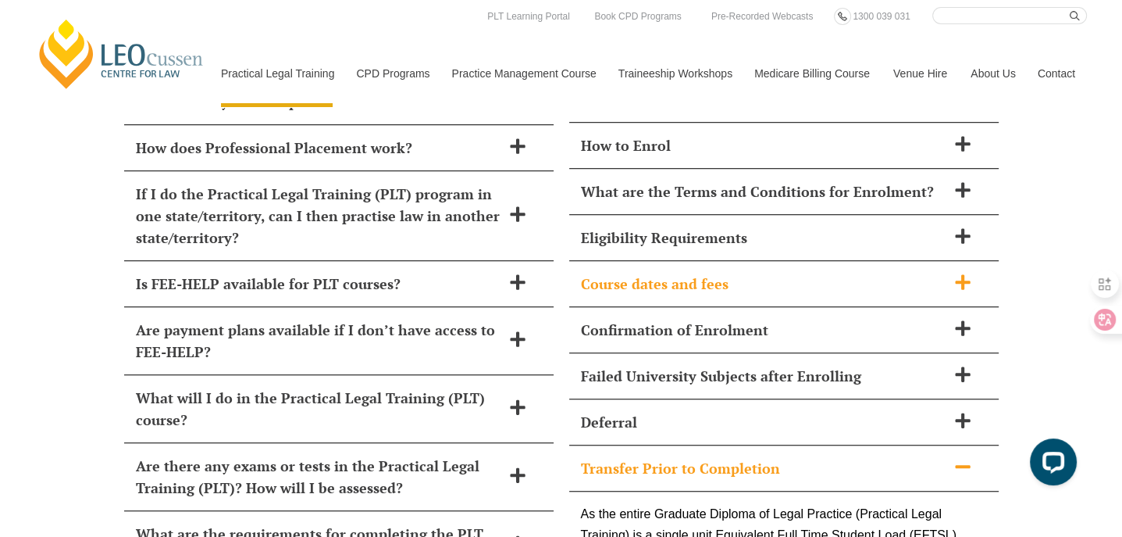
click at [658, 273] on h2 "Course dates and fees" at bounding box center [763, 284] width 365 height 22
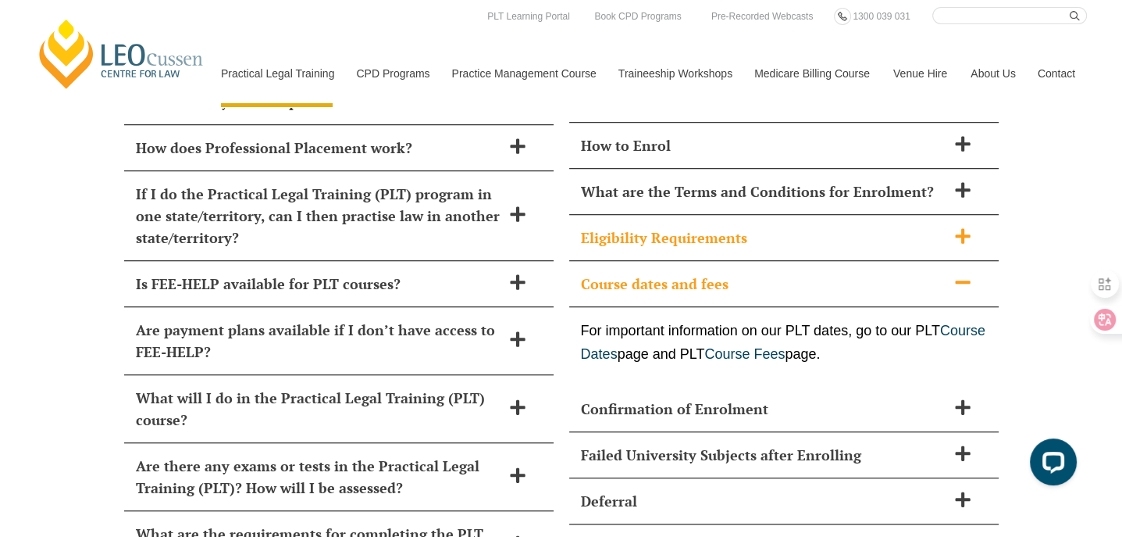
click at [679, 226] on h2 "Eligibility Requirements" at bounding box center [763, 237] width 365 height 22
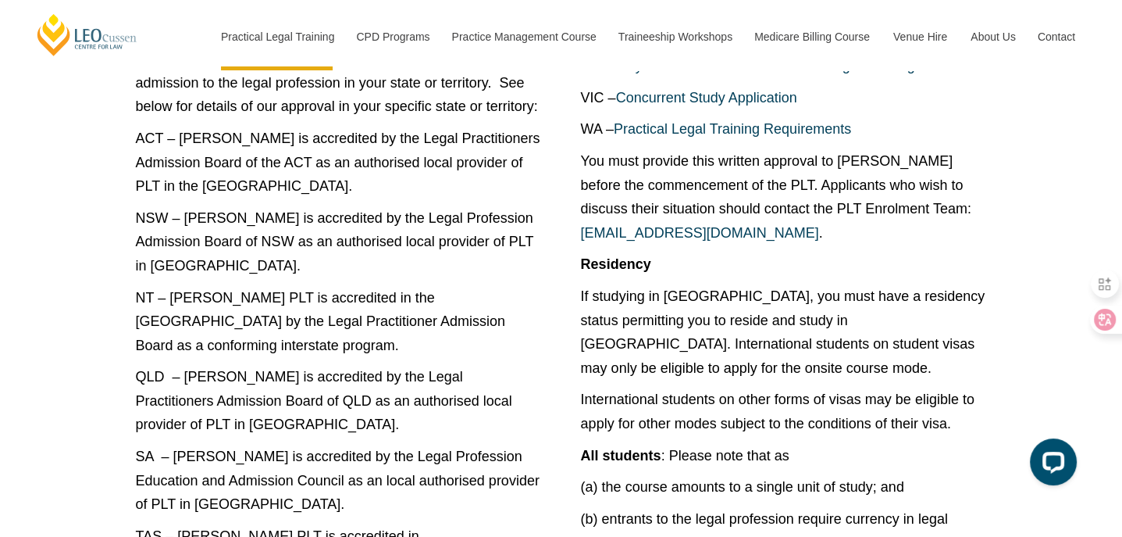
scroll to position [7122, 0]
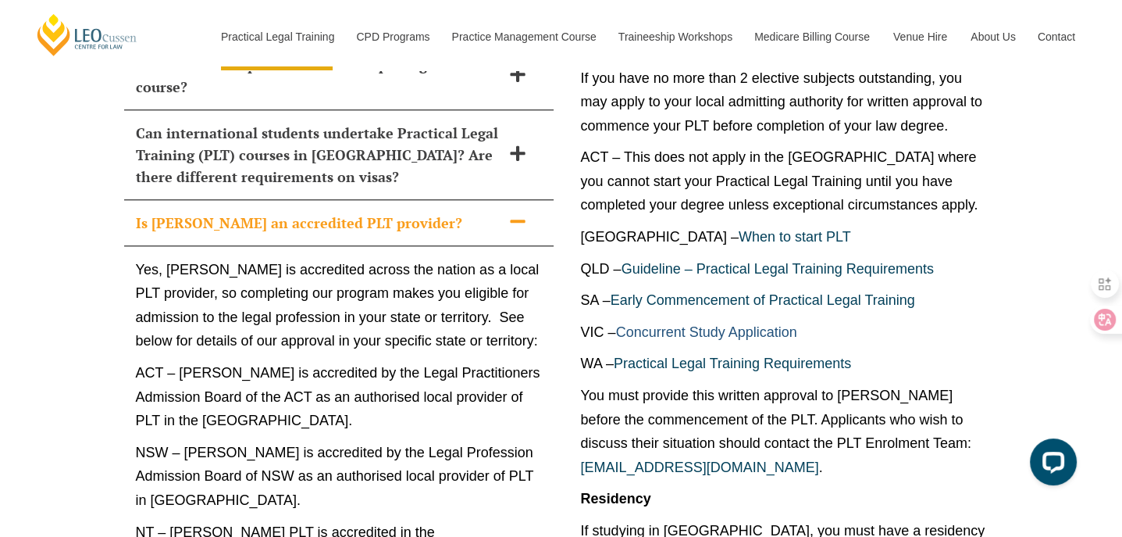
click at [664, 324] on link "Concurrent Study Application" at bounding box center [706, 332] width 181 height 16
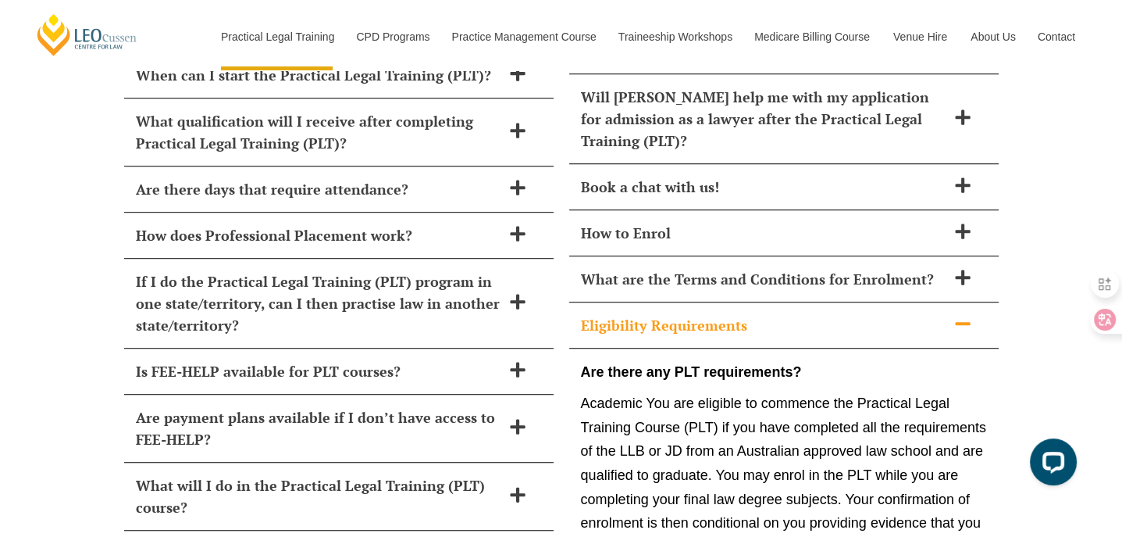
scroll to position [6497, 0]
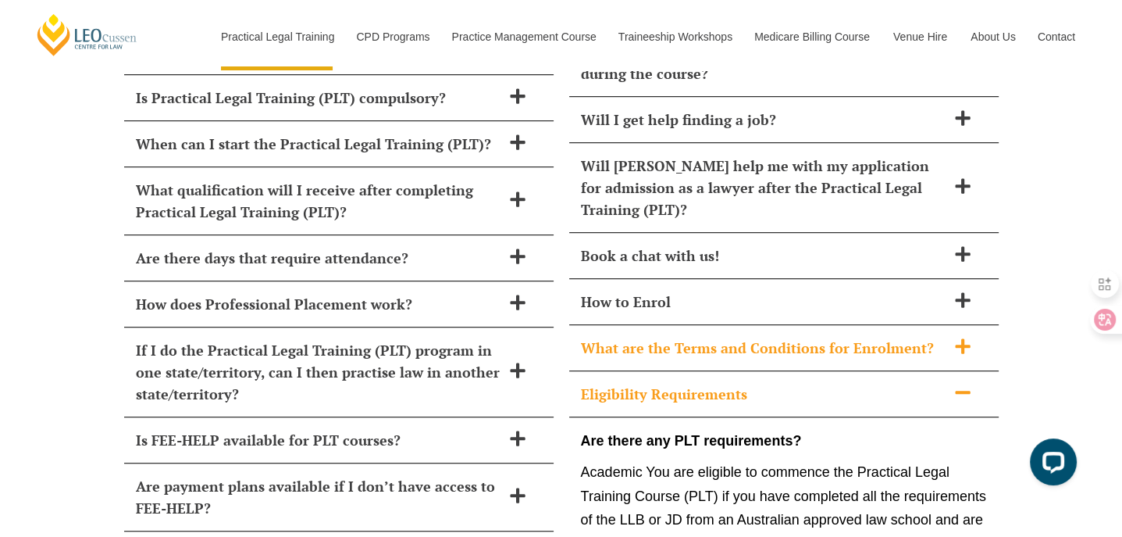
click at [697, 337] on h2 "What are the Terms and Conditions for Enrolment?" at bounding box center [763, 348] width 365 height 22
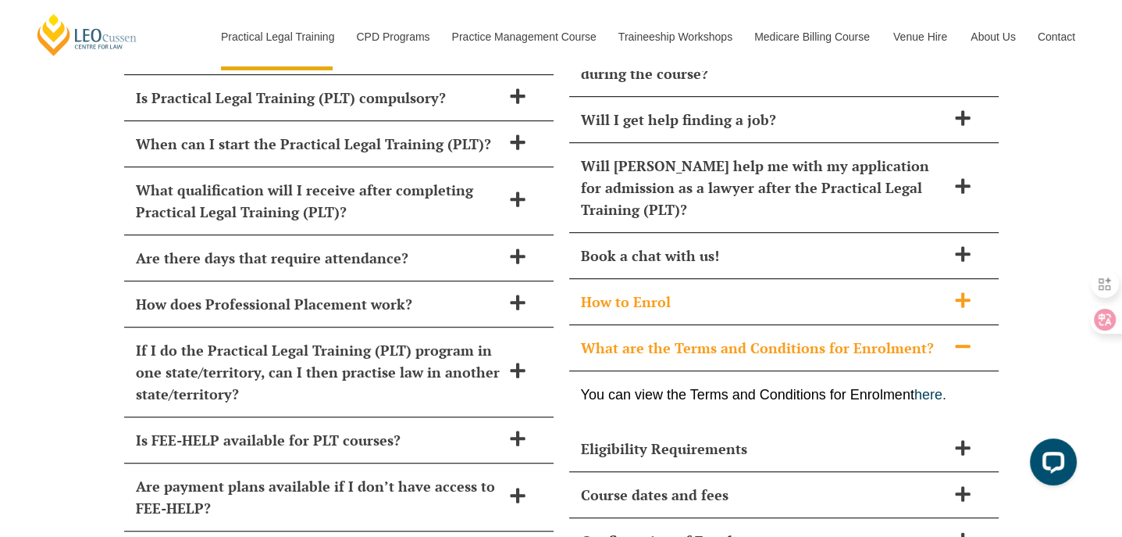
click at [666, 291] on h2 "How to Enrol" at bounding box center [763, 302] width 365 height 22
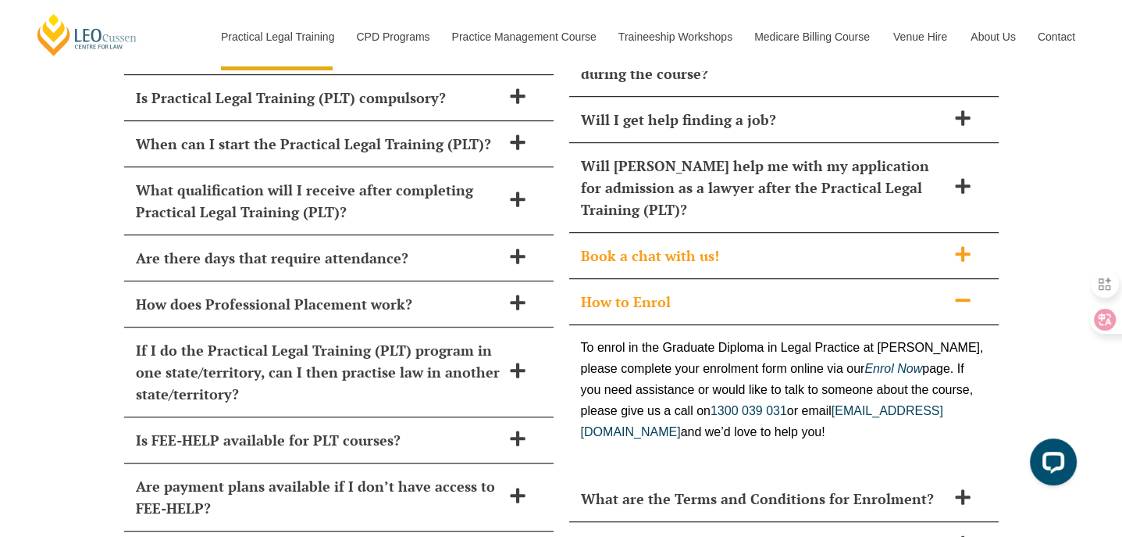
click at [647, 244] on h2 "Book a chat with us!" at bounding box center [763, 255] width 365 height 22
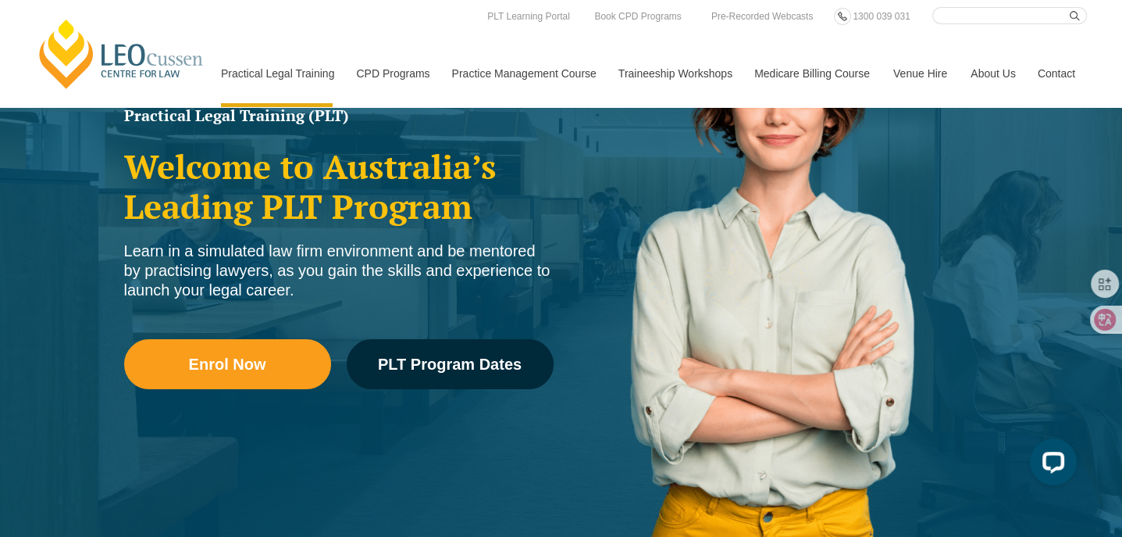
scroll to position [0, 0]
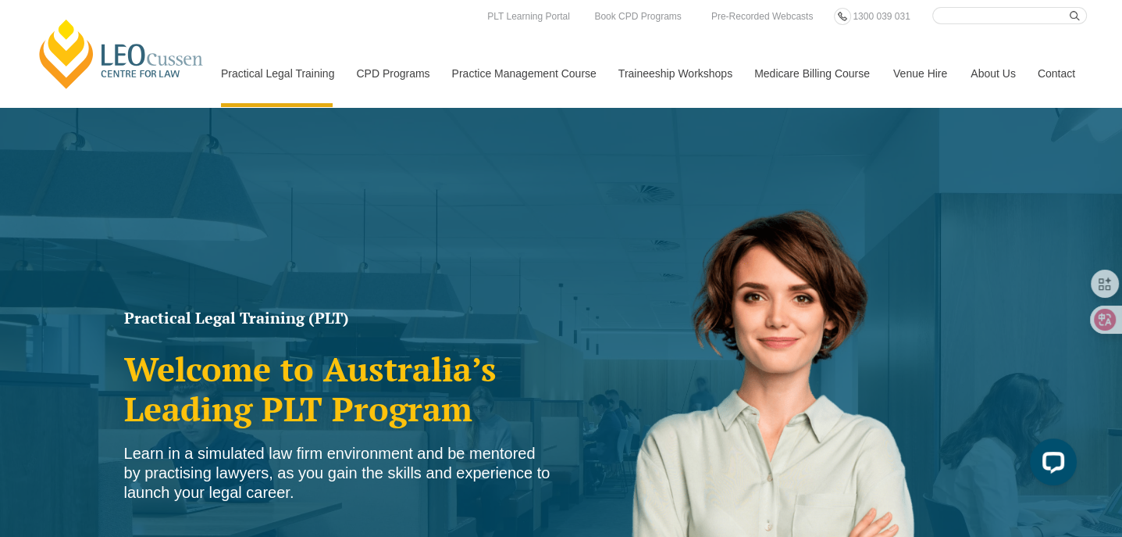
click at [972, 16] on input "Search here" at bounding box center [1009, 15] width 155 height 17
type input "work experience"
click at [1070, 7] on button "submit" at bounding box center [1078, 15] width 17 height 17
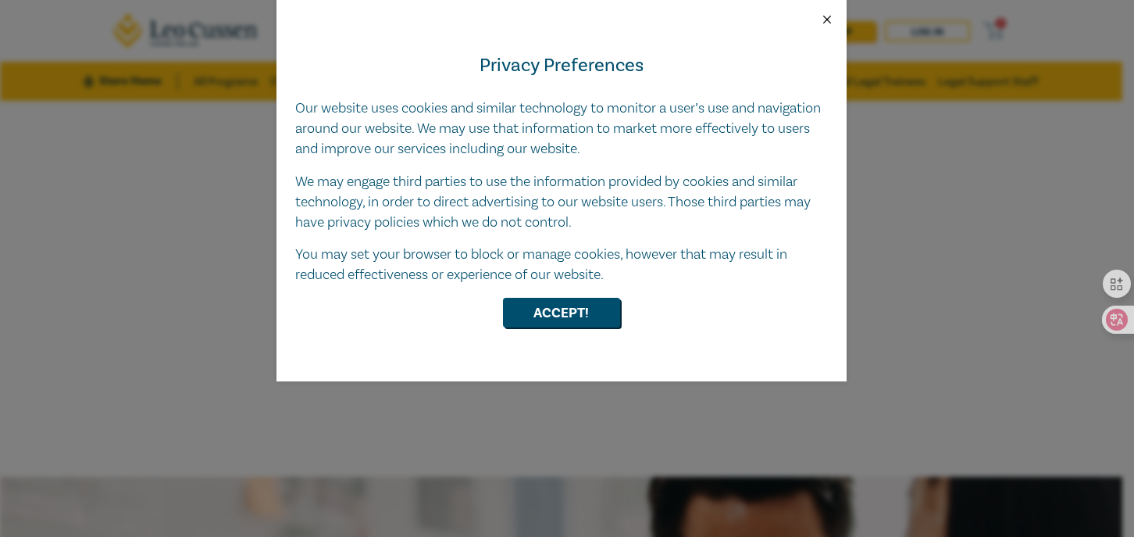
click at [829, 20] on button "Close" at bounding box center [827, 19] width 14 height 14
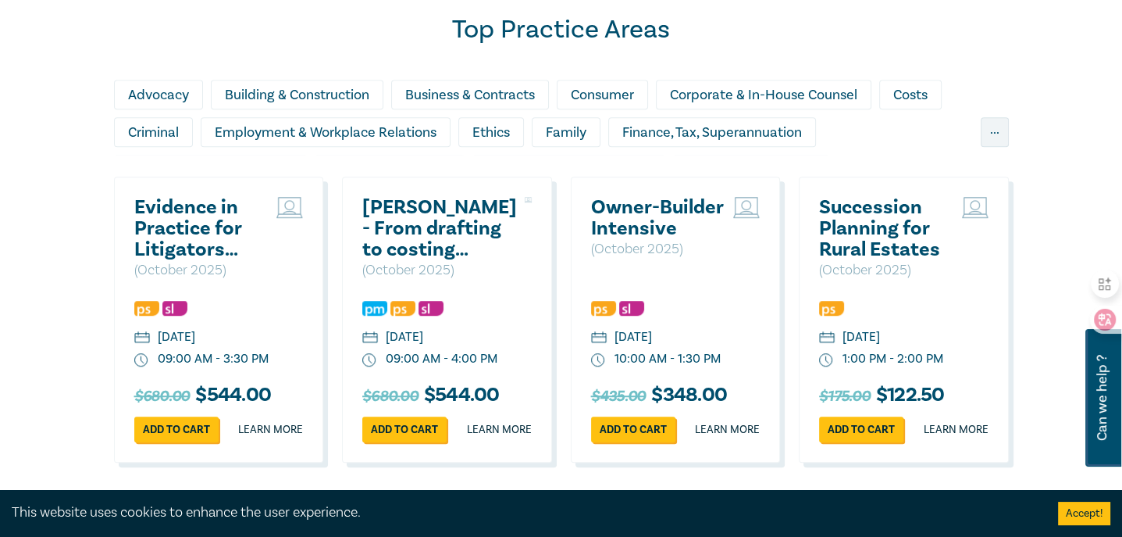
scroll to position [937, 0]
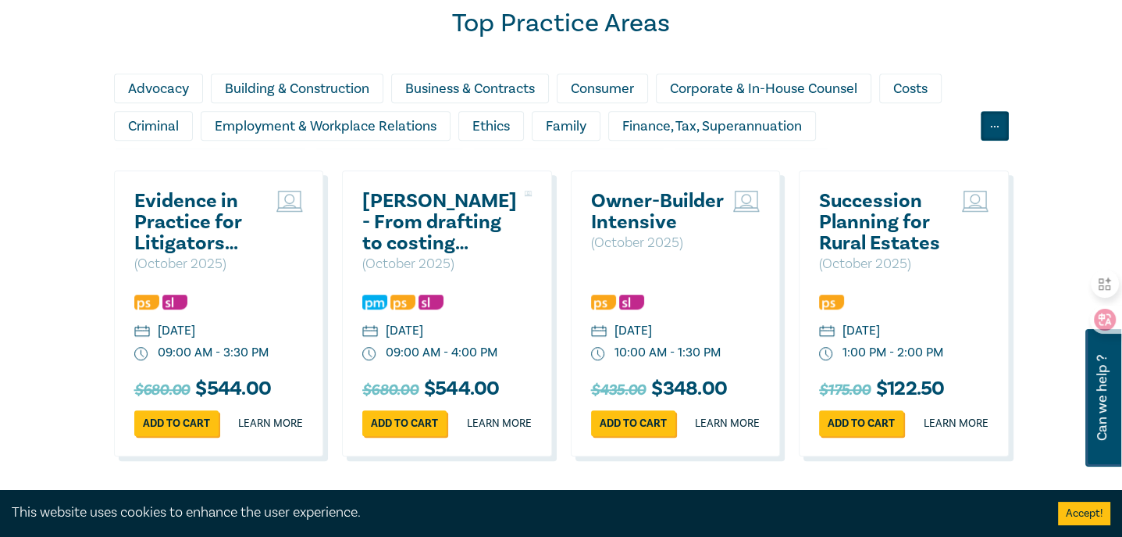
click at [996, 123] on div "..." at bounding box center [995, 126] width 28 height 30
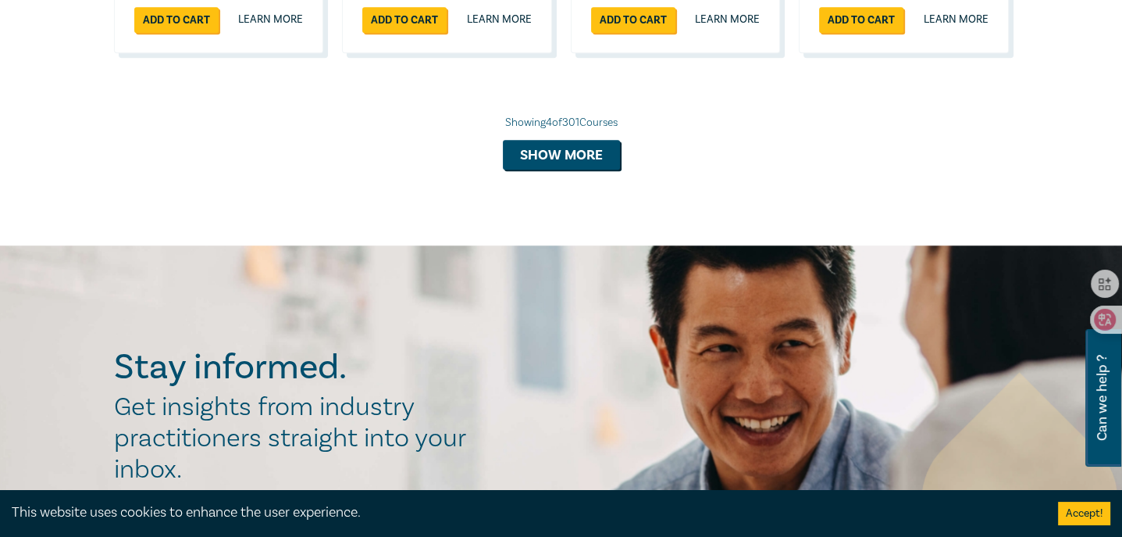
scroll to position [1442, 0]
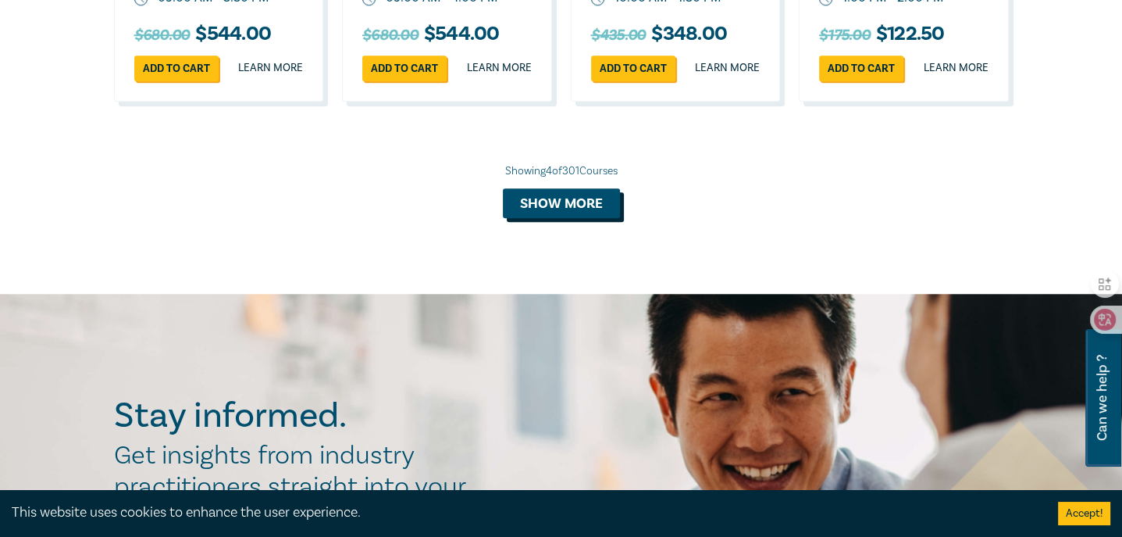
click at [587, 209] on button "Show more" at bounding box center [561, 203] width 117 height 30
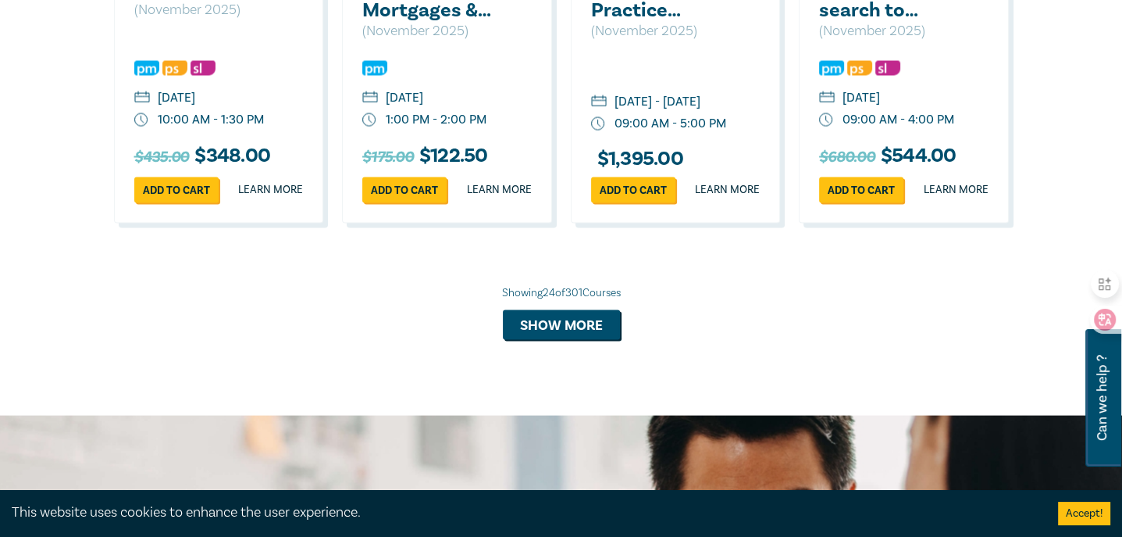
scroll to position [2847, 0]
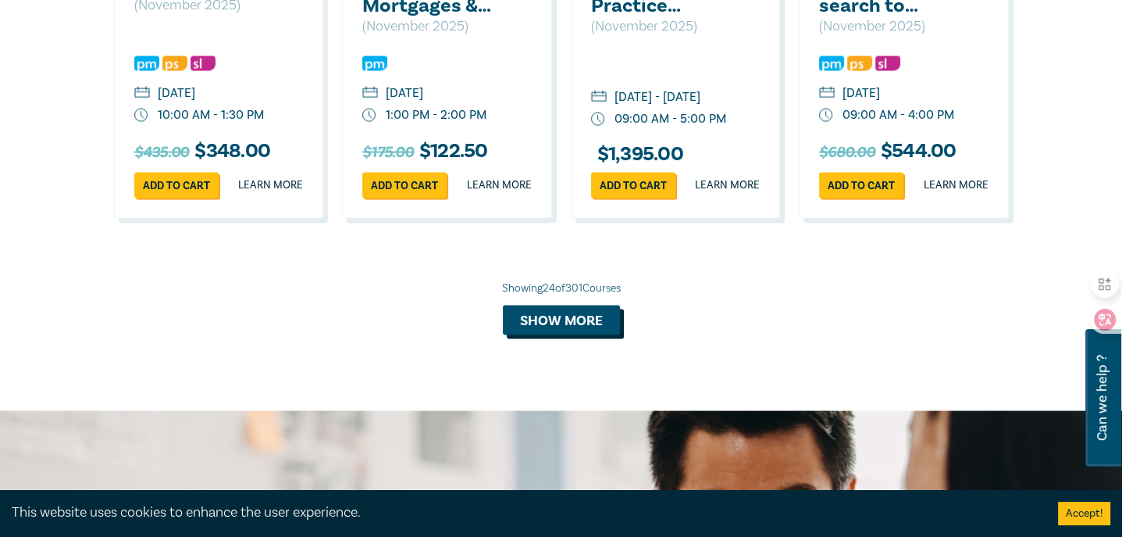
click at [547, 335] on button "Show more" at bounding box center [561, 320] width 117 height 30
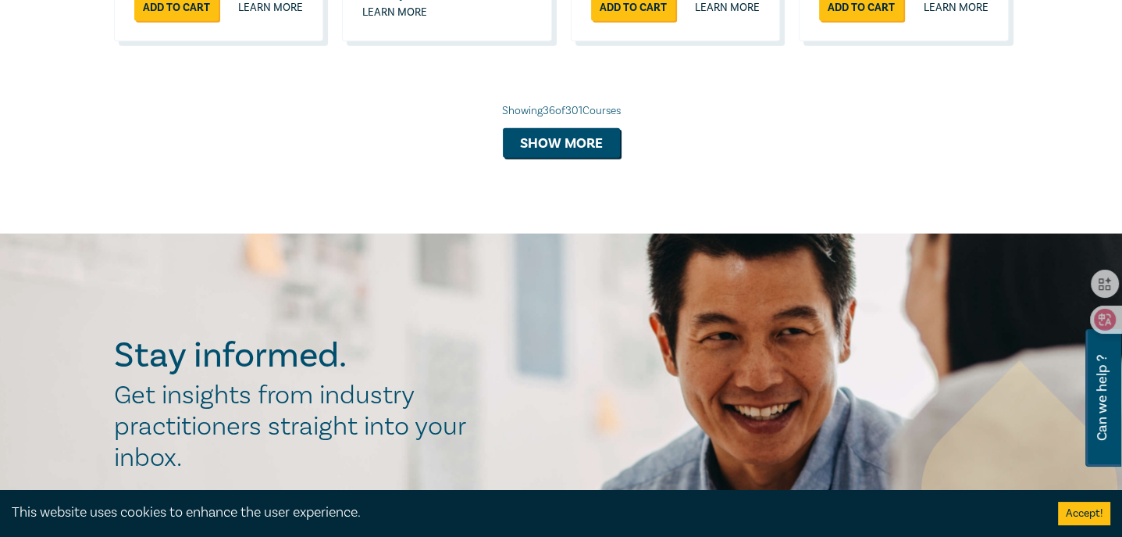
scroll to position [3941, 0]
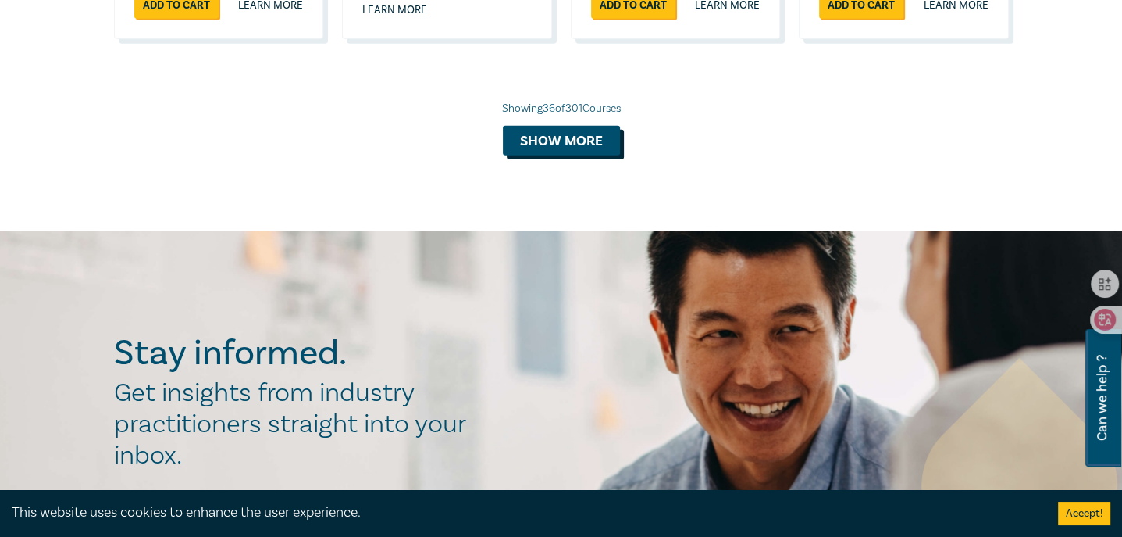
click at [572, 155] on button "Show more" at bounding box center [561, 141] width 117 height 30
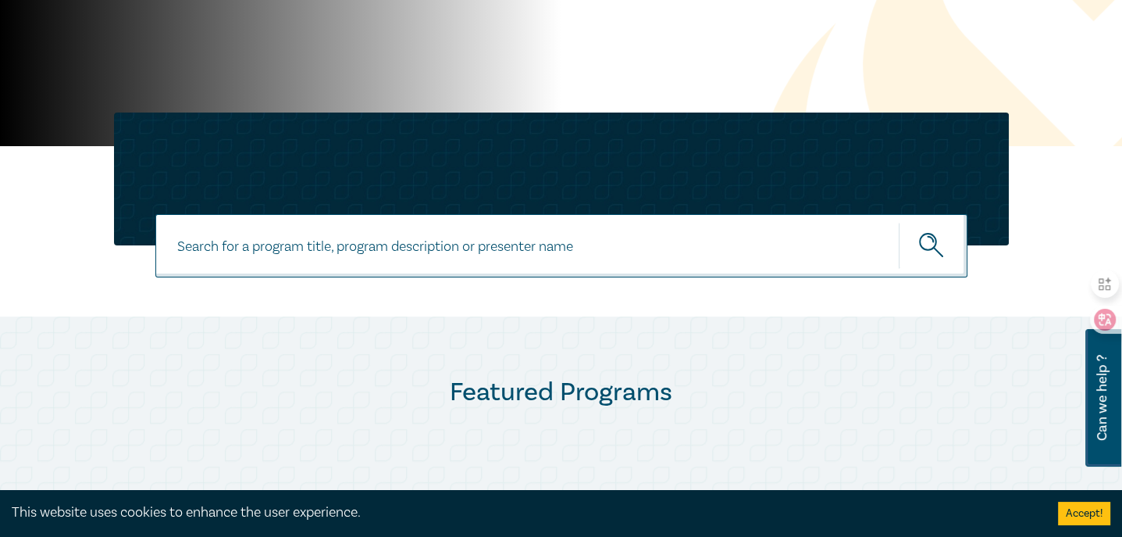
scroll to position [348, 0]
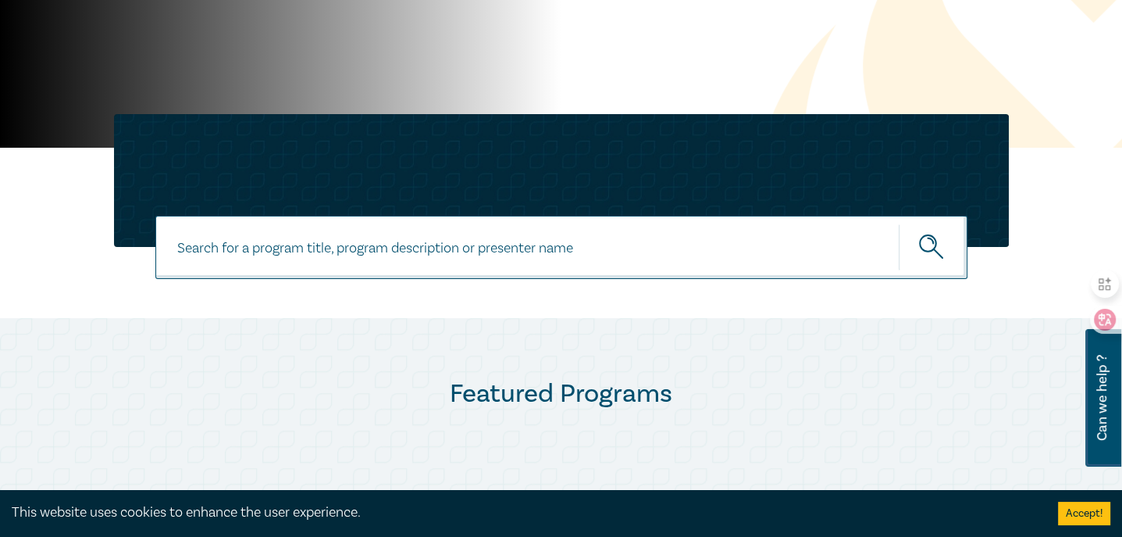
click at [562, 248] on input at bounding box center [561, 247] width 812 height 63
type input "work experience"
click at [899, 223] on button "submit" at bounding box center [933, 247] width 69 height 48
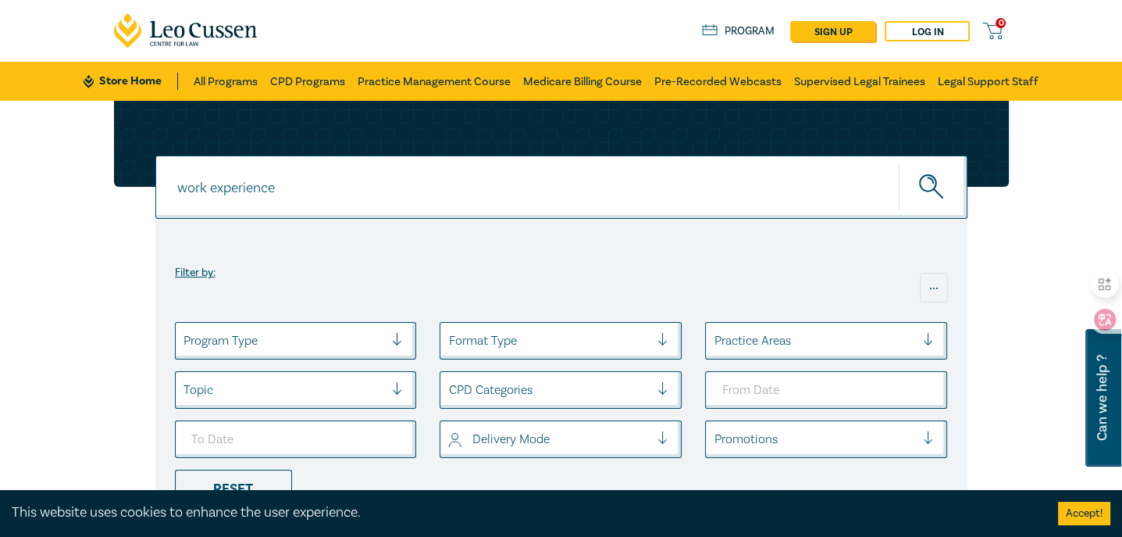
click at [740, 31] on link "Program" at bounding box center [738, 31] width 73 height 17
click at [739, 23] on link "Program" at bounding box center [738, 31] width 73 height 17
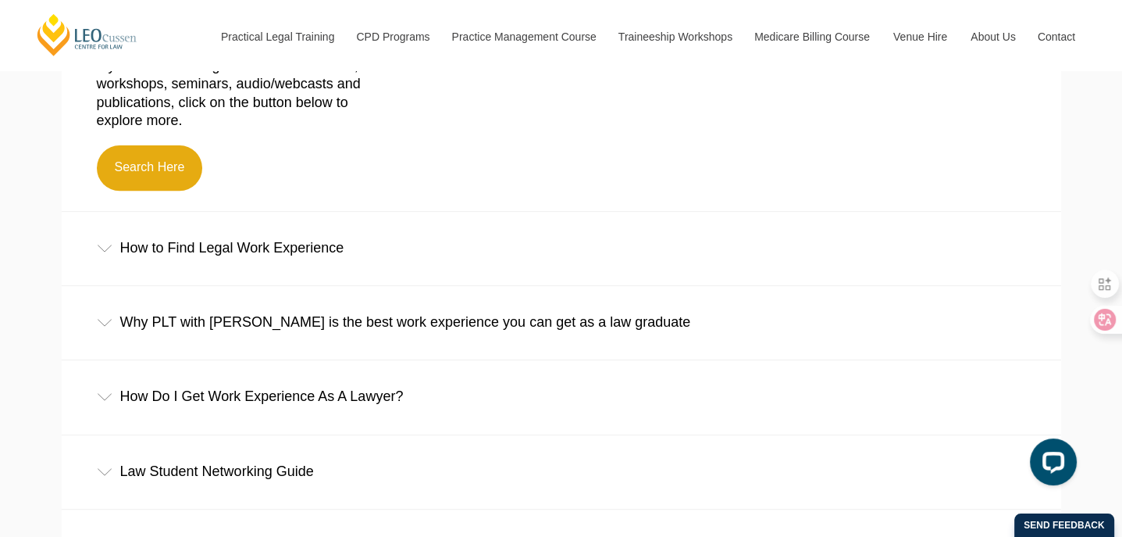
scroll to position [547, 0]
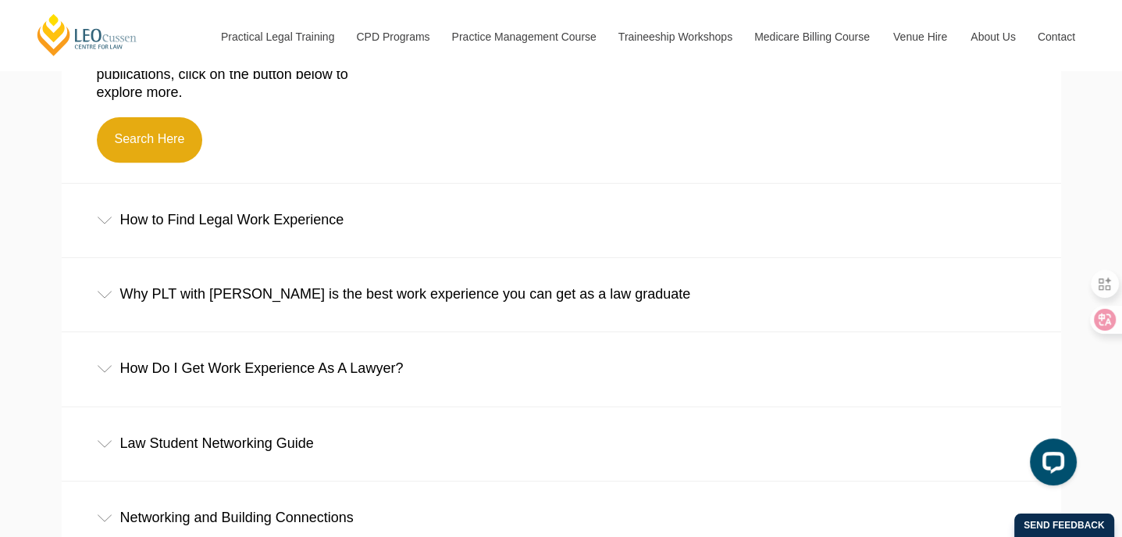
click at [262, 229] on div "How to Find Legal Work Experience" at bounding box center [562, 220] width 1000 height 73
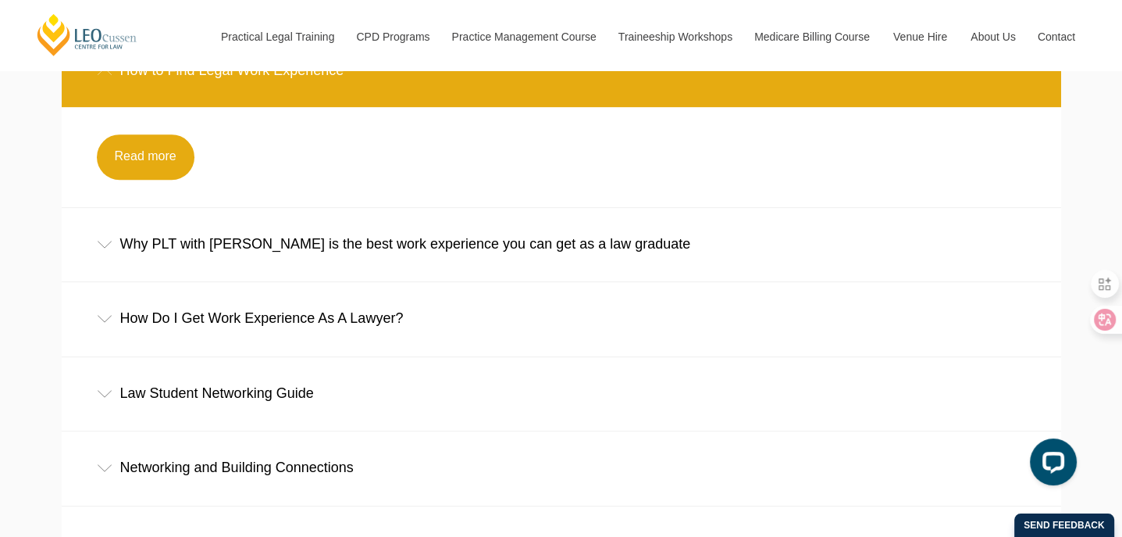
scroll to position [703, 0]
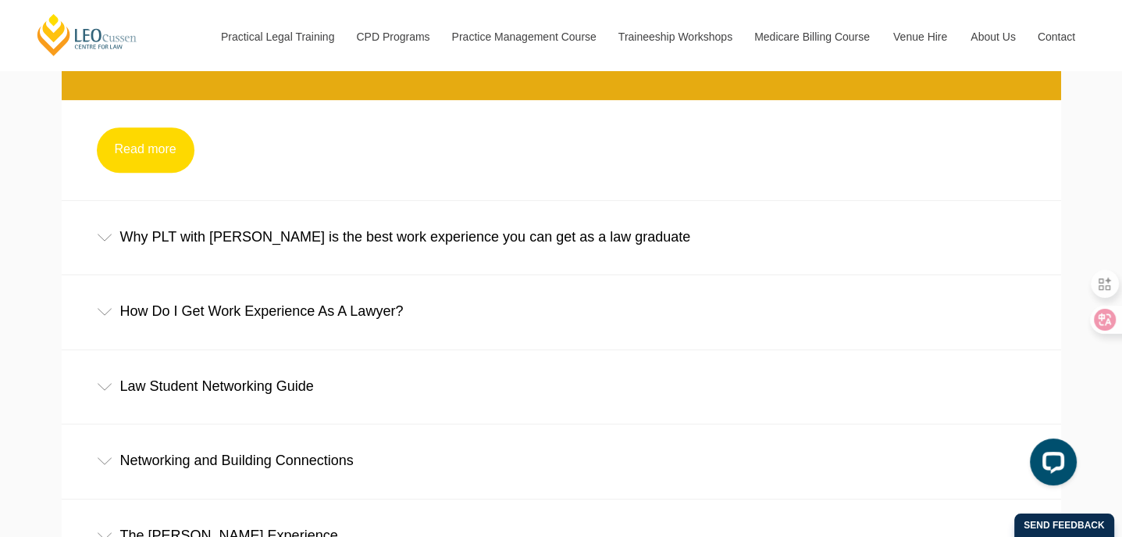
click at [158, 148] on link "Read more" at bounding box center [146, 149] width 98 height 45
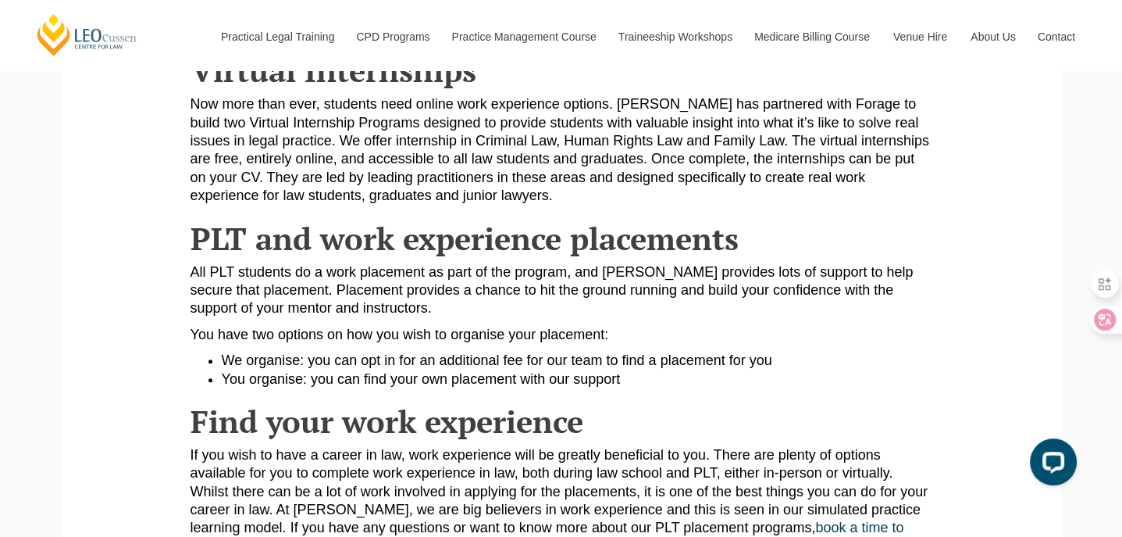
scroll to position [1171, 0]
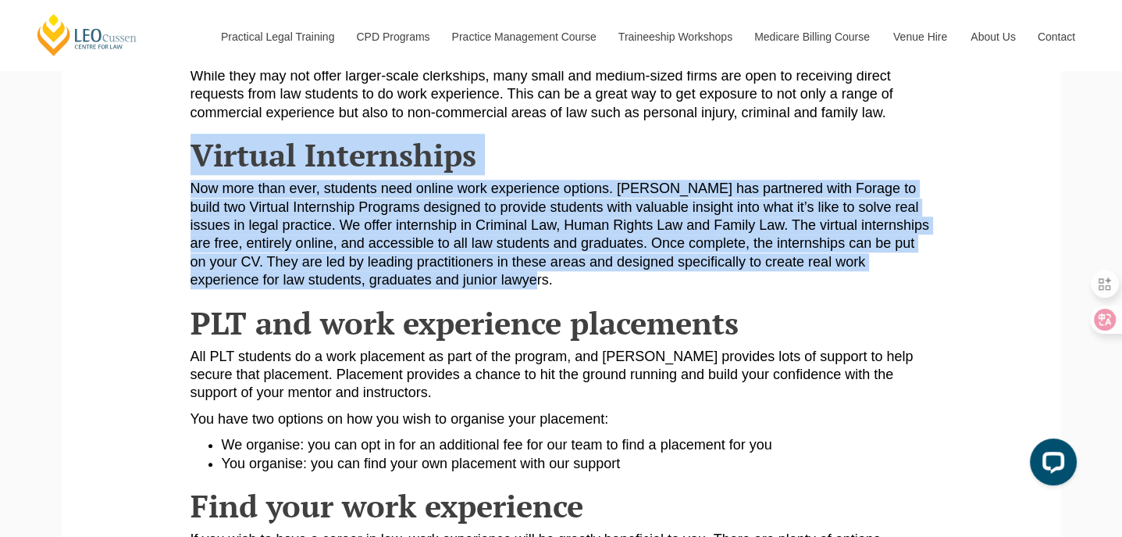
drag, startPoint x: 189, startPoint y: 157, endPoint x: 529, endPoint y: 282, distance: 362.0
copy article "Virtual Internships Now more than ever, students need online work experience op…"
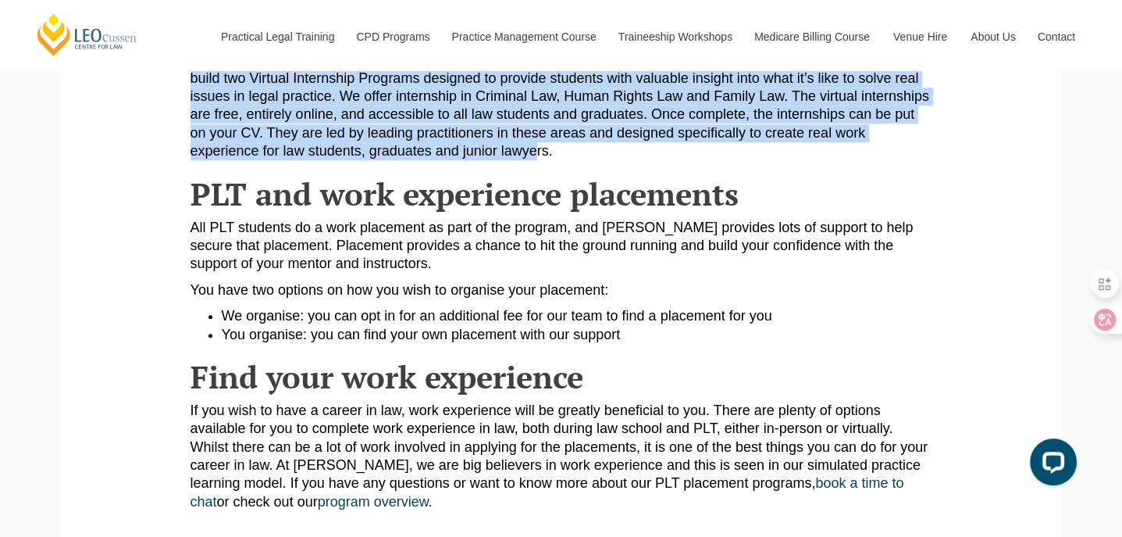
scroll to position [1328, 0]
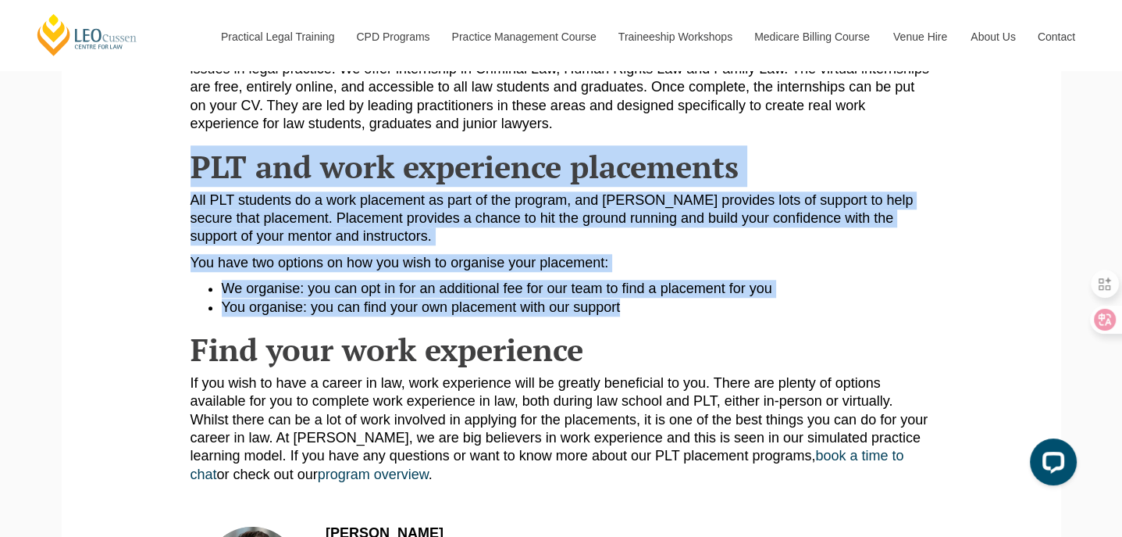
drag, startPoint x: 192, startPoint y: 166, endPoint x: 646, endPoint y: 310, distance: 475.9
copy article "PLT and work experience placements All PLT students do a work placement as part…"
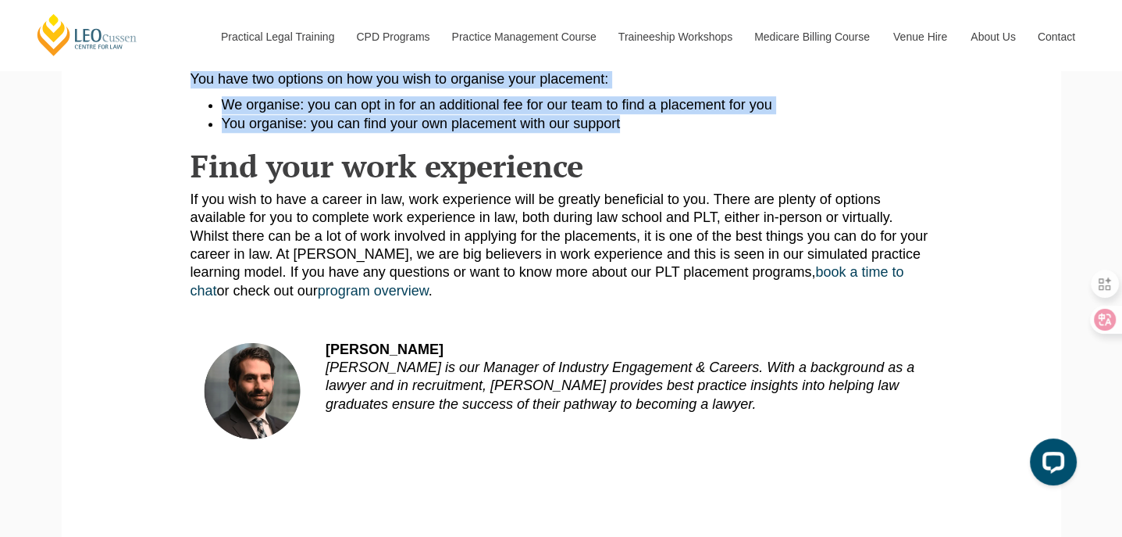
scroll to position [1484, 0]
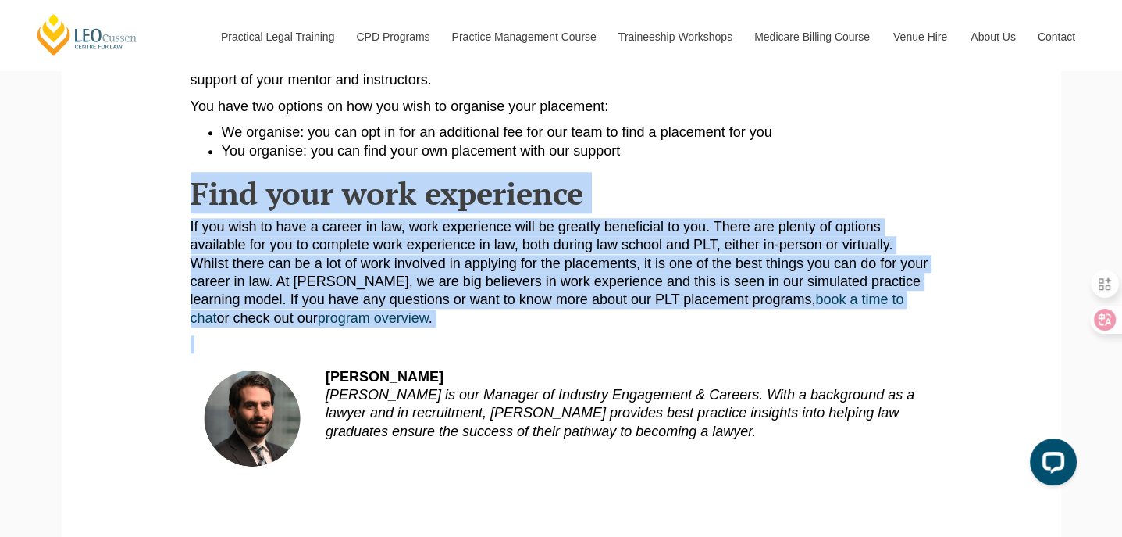
drag, startPoint x: 193, startPoint y: 198, endPoint x: 597, endPoint y: 338, distance: 427.5
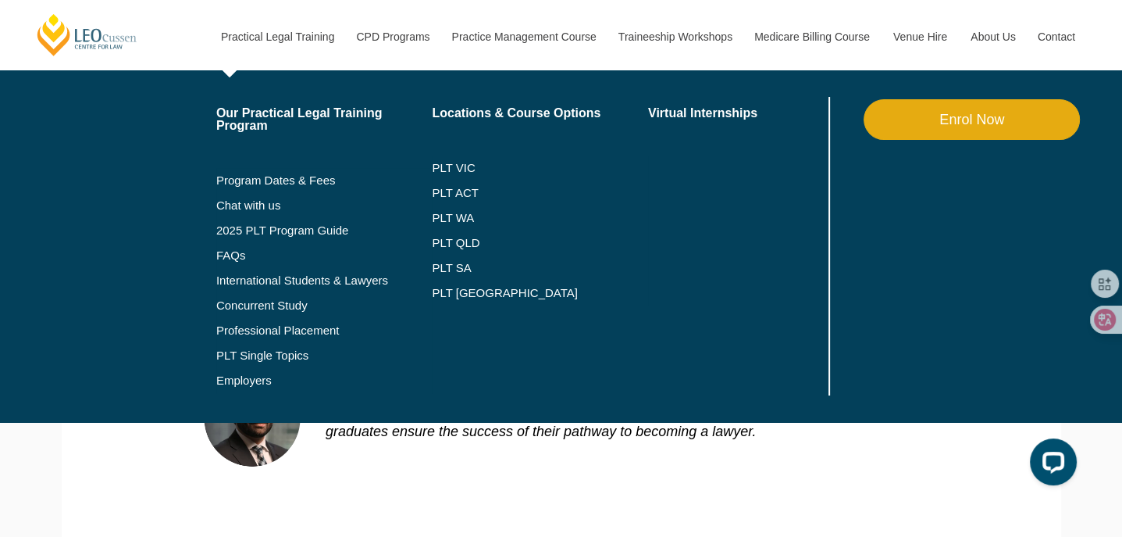
copy article "Find your work experience If you wish to have a career in law, work experience …"
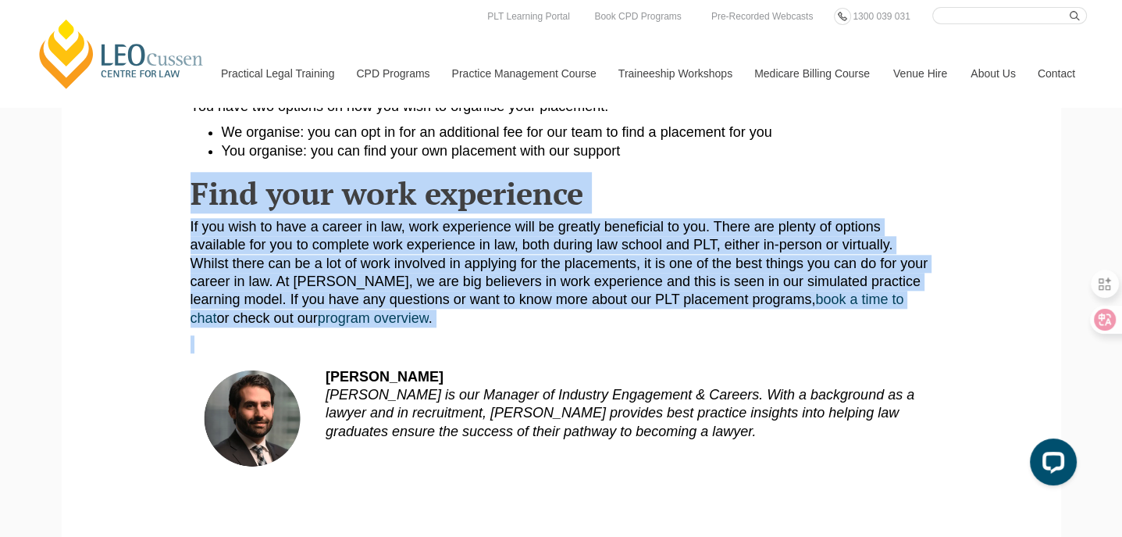
click at [815, 350] on p at bounding box center [562, 344] width 742 height 18
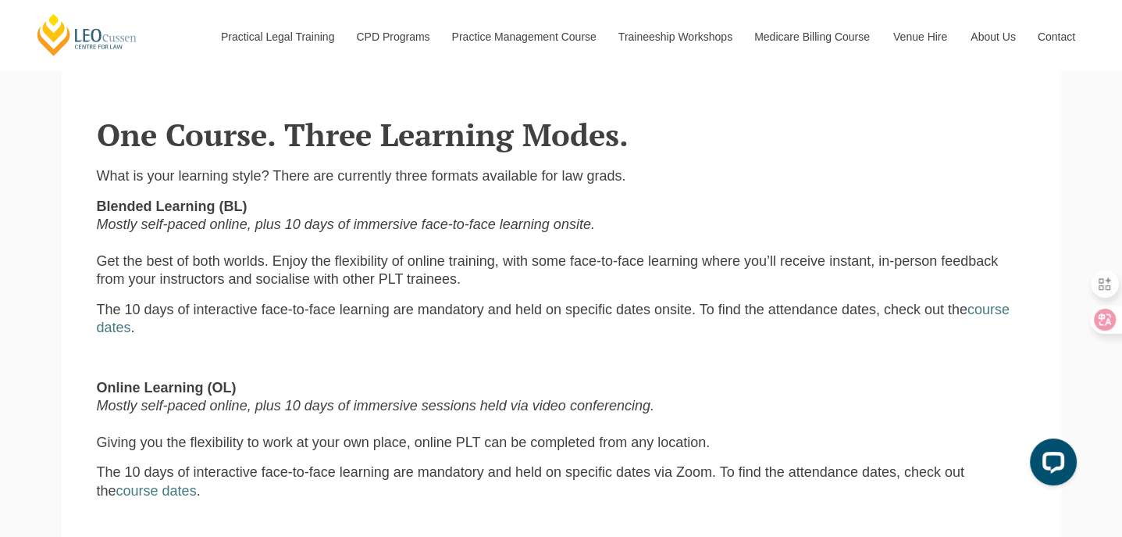
scroll to position [937, 0]
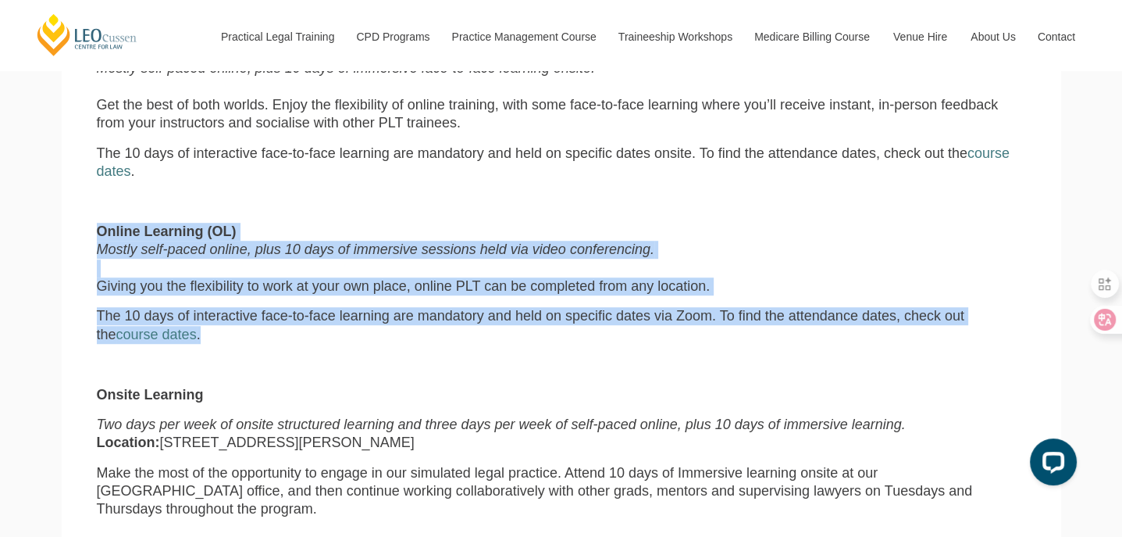
drag, startPoint x: 97, startPoint y: 234, endPoint x: 225, endPoint y: 339, distance: 165.9
click at [225, 339] on div "What is your learning style? There are currently three formats available for la…" at bounding box center [561, 344] width 953 height 666
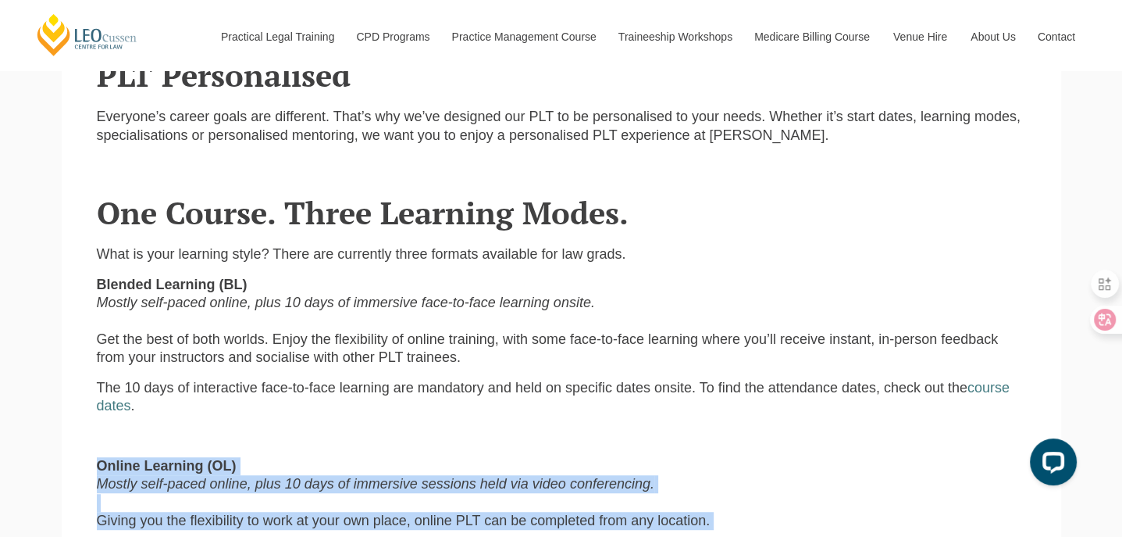
scroll to position [1171, 0]
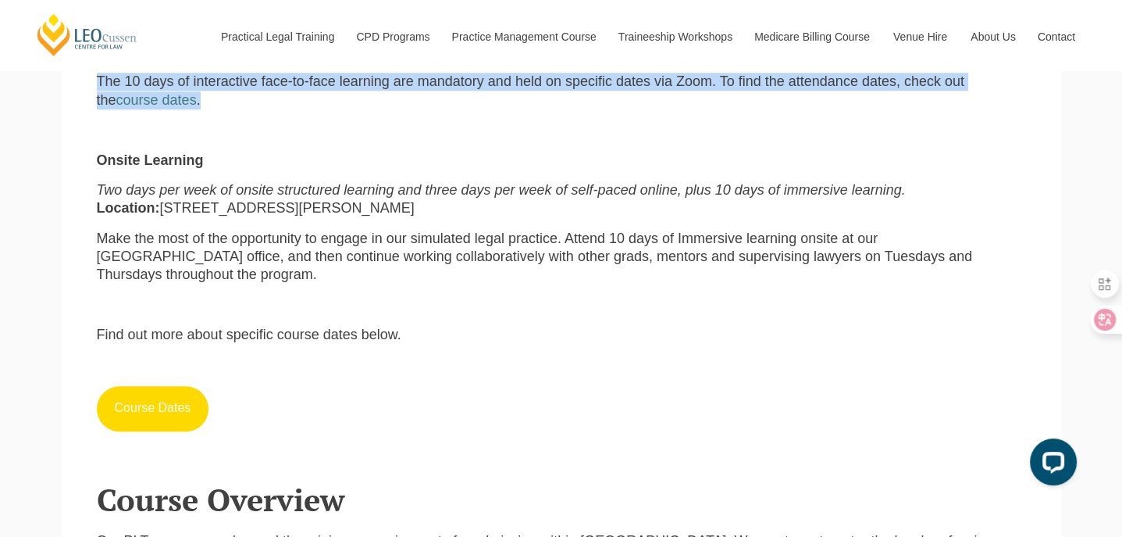
click at [184, 390] on link "Course Dates" at bounding box center [153, 408] width 112 height 45
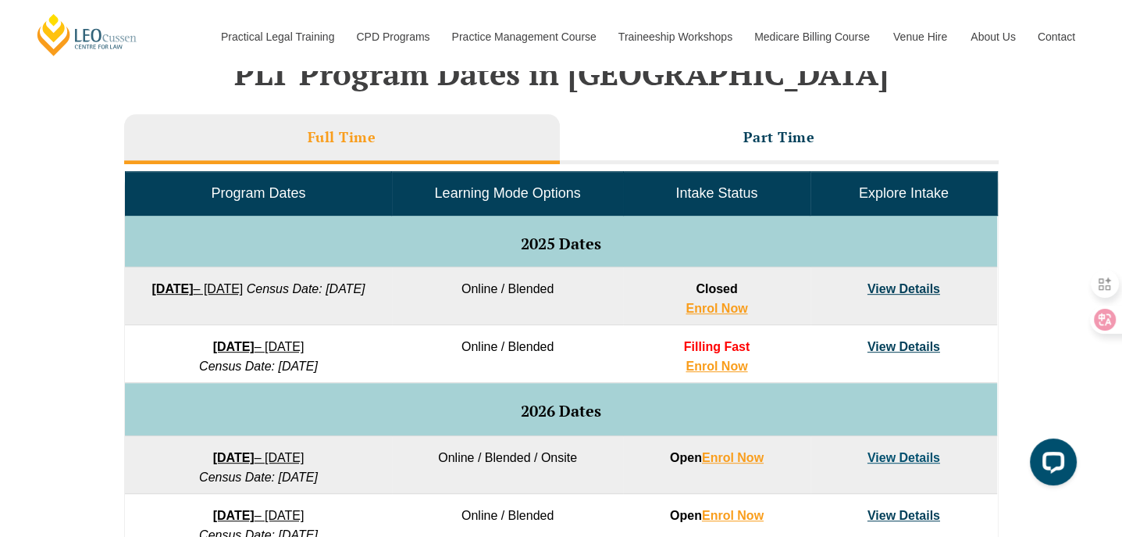
scroll to position [703, 0]
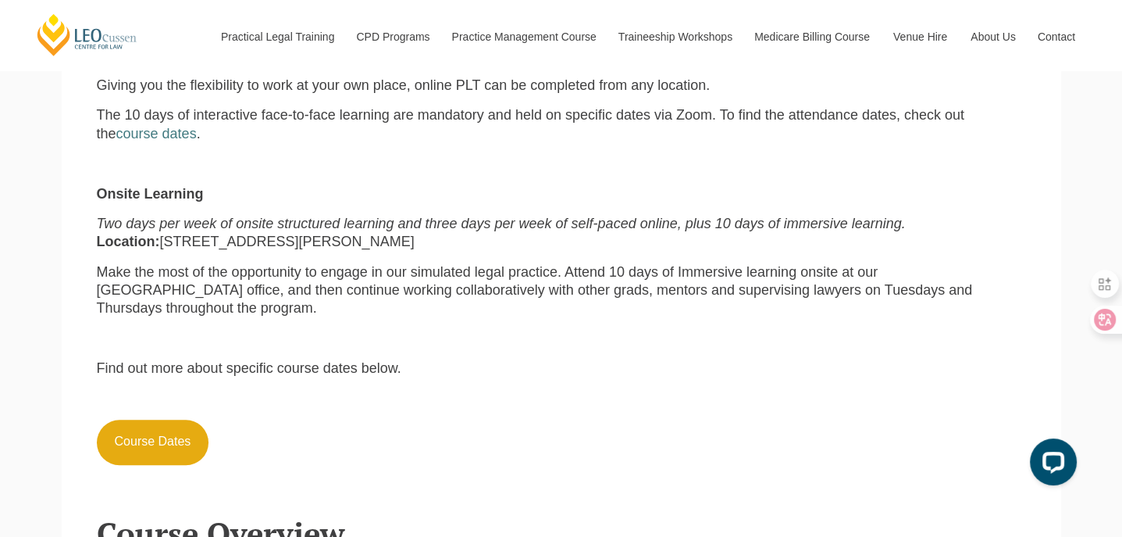
scroll to position [1171, 0]
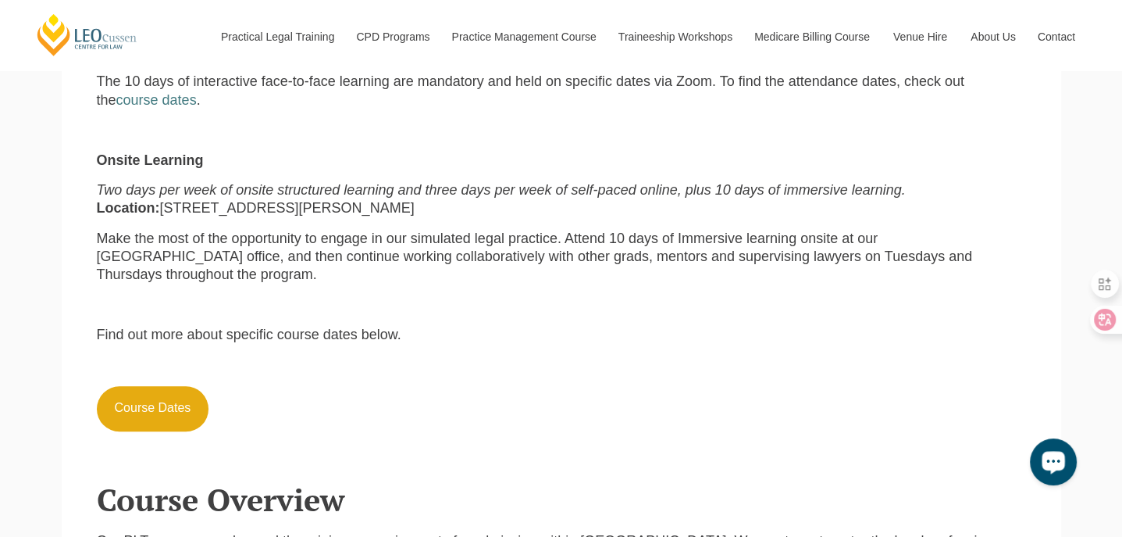
drag, startPoint x: 2061, startPoint y: 893, endPoint x: 1044, endPoint y: 462, distance: 1104.4
click at [1044, 462] on div "Open LiveChat chat widget" at bounding box center [1053, 460] width 27 height 27
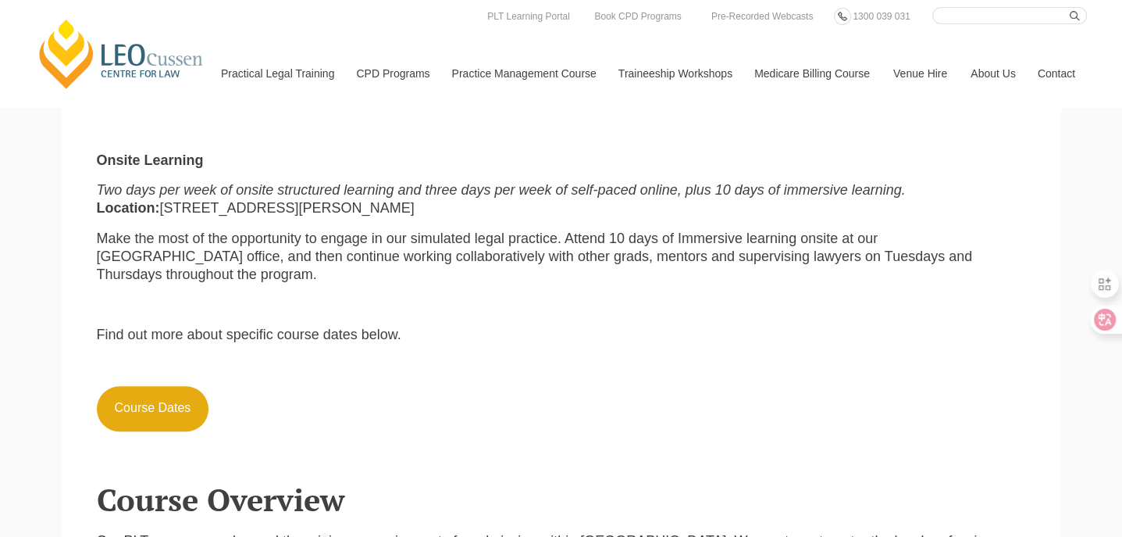
click at [670, 296] on p at bounding box center [561, 305] width 929 height 18
click at [1063, 73] on link "Contact" at bounding box center [1056, 73] width 61 height 67
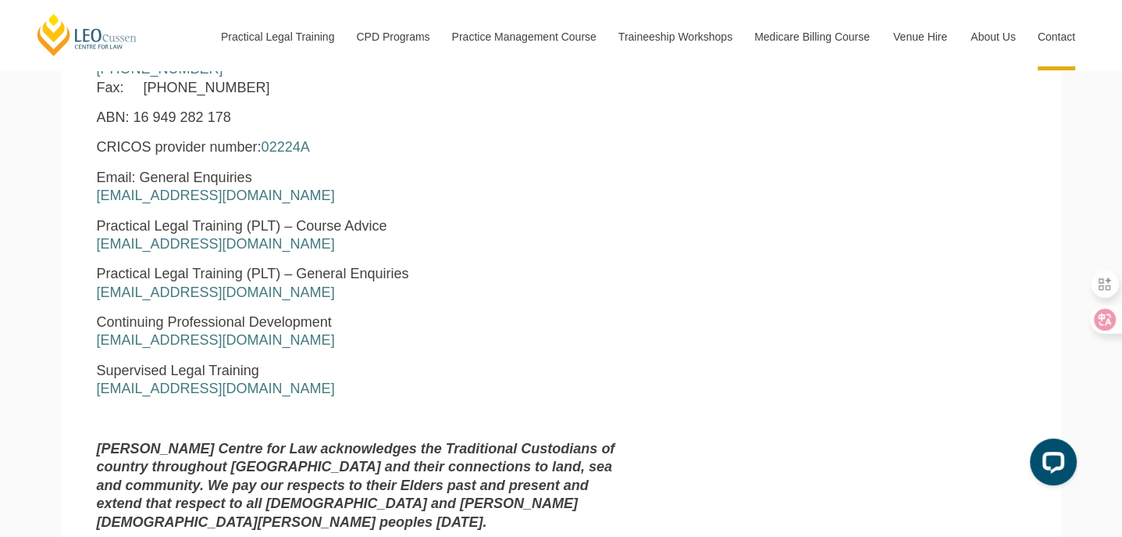
scroll to position [781, 0]
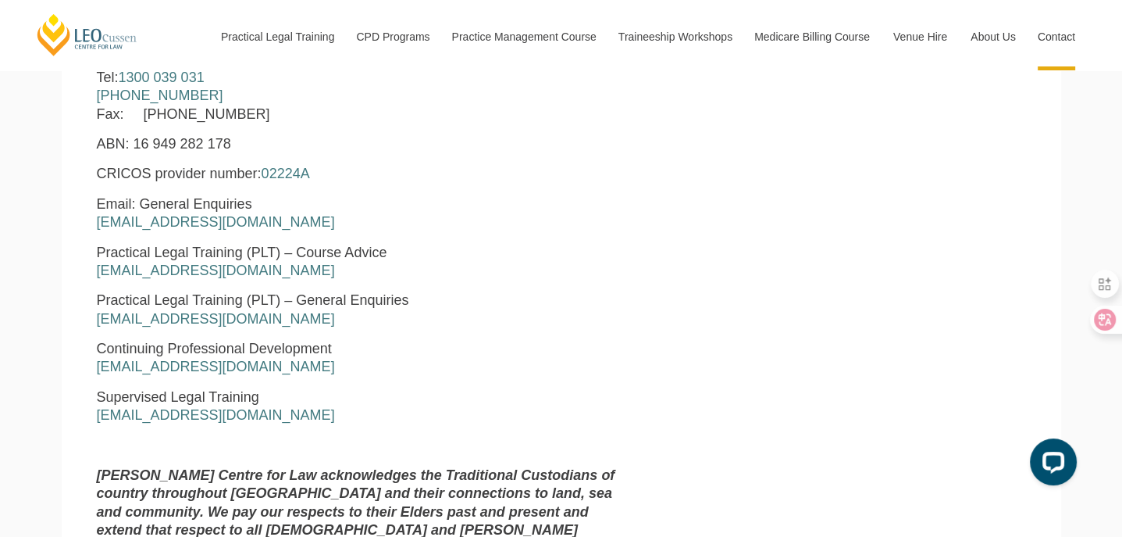
drag, startPoint x: 313, startPoint y: 276, endPoint x: 93, endPoint y: 279, distance: 220.2
click at [93, 279] on div "Leo Cussen Centre for Law Level 16 15 William Street Melbourne, Victoria, 3000 …" at bounding box center [363, 246] width 556 height 646
copy link "[EMAIL_ADDRESS][DOMAIN_NAME]"
click at [391, 323] on p "Practical Legal Training (PLT) – General Enquiries pltadmin@leocussen.edu.au" at bounding box center [363, 309] width 533 height 37
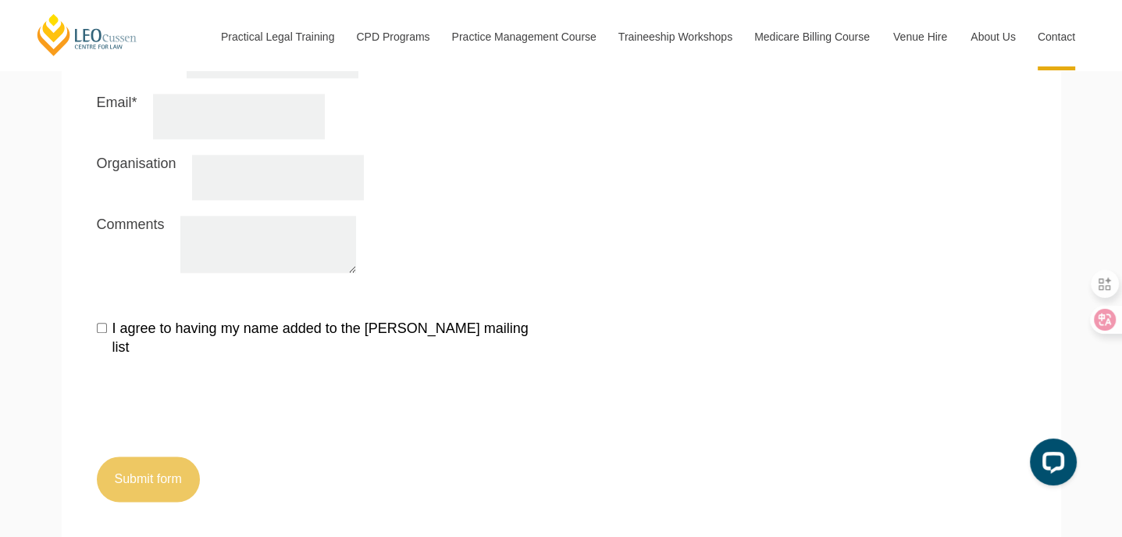
scroll to position [1796, 0]
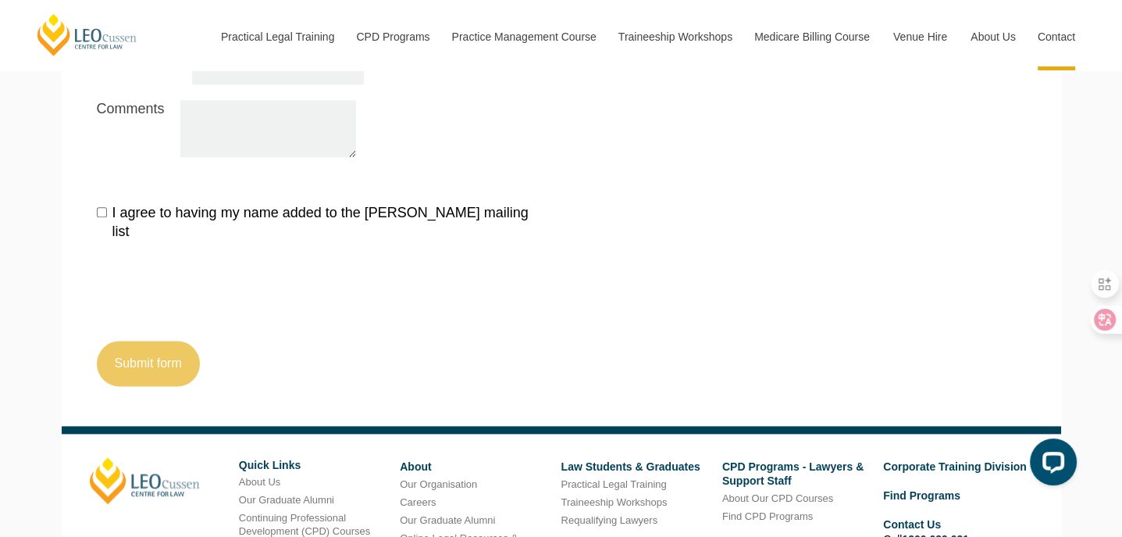
click at [440, 204] on label "I agree to having my name added to the Leo Cussen mailing list" at bounding box center [323, 222] width 453 height 37
click at [107, 207] on input "I agree to having my name added to the Leo Cussen mailing list" at bounding box center [102, 212] width 10 height 10
checkbox input "true"
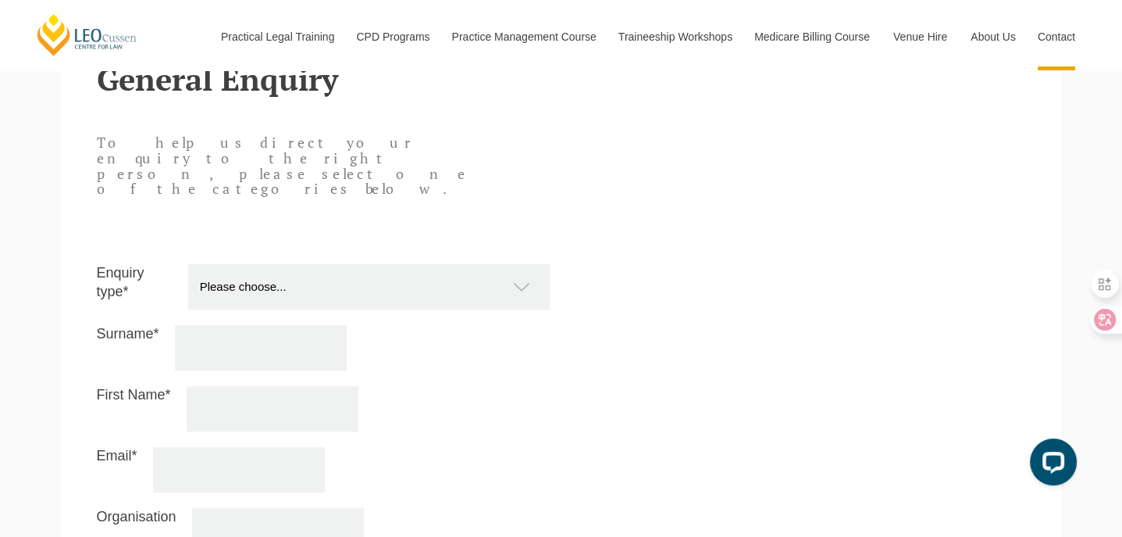
scroll to position [1328, 0]
click at [1041, 463] on div "Open LiveChat chat widget" at bounding box center [1053, 460] width 27 height 27
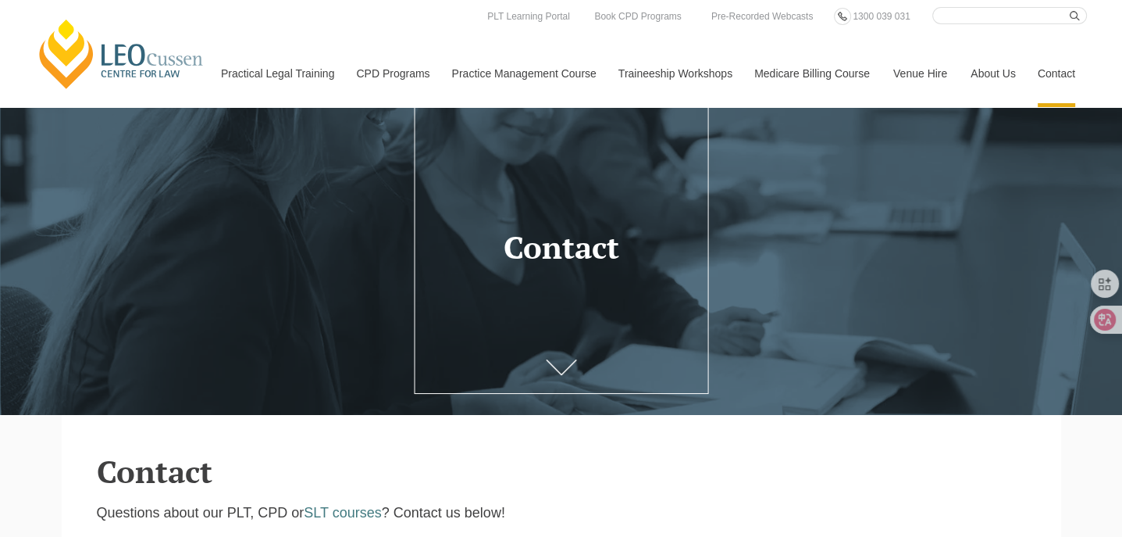
scroll to position [0, 0]
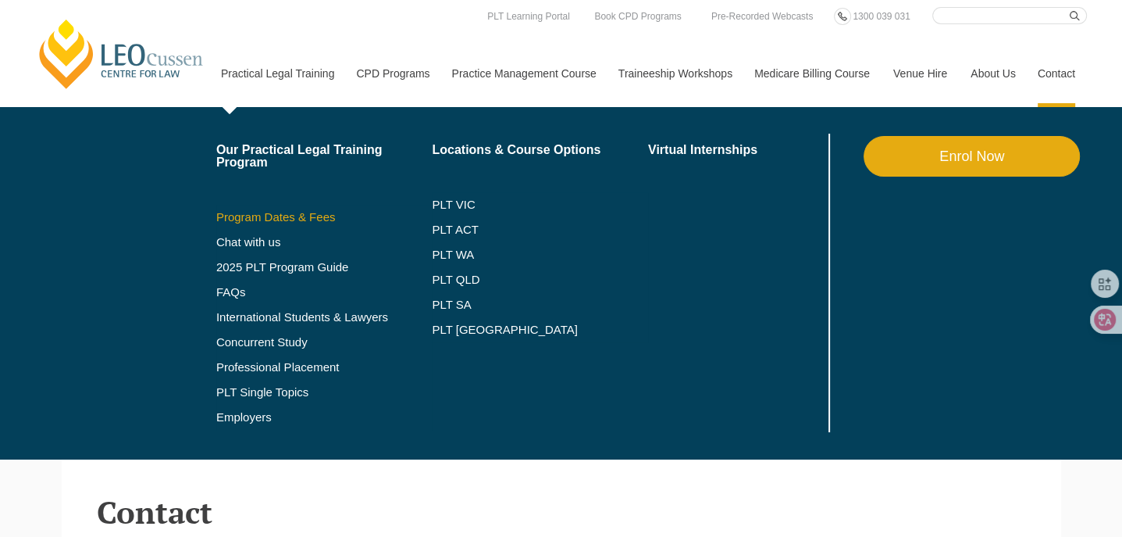
click at [302, 216] on link "Program Dates & Fees" at bounding box center [324, 217] width 216 height 12
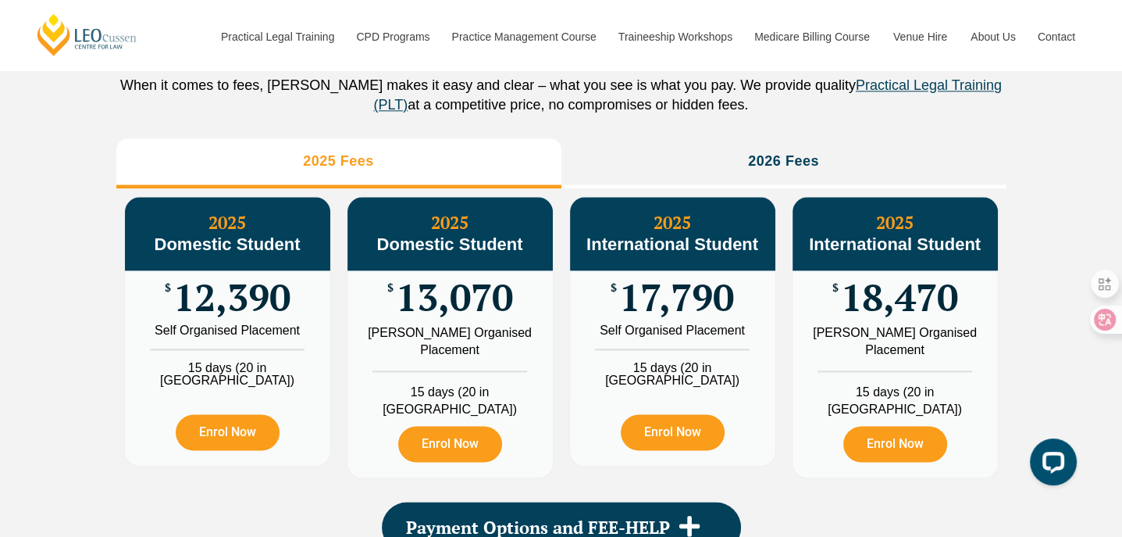
scroll to position [1874, 0]
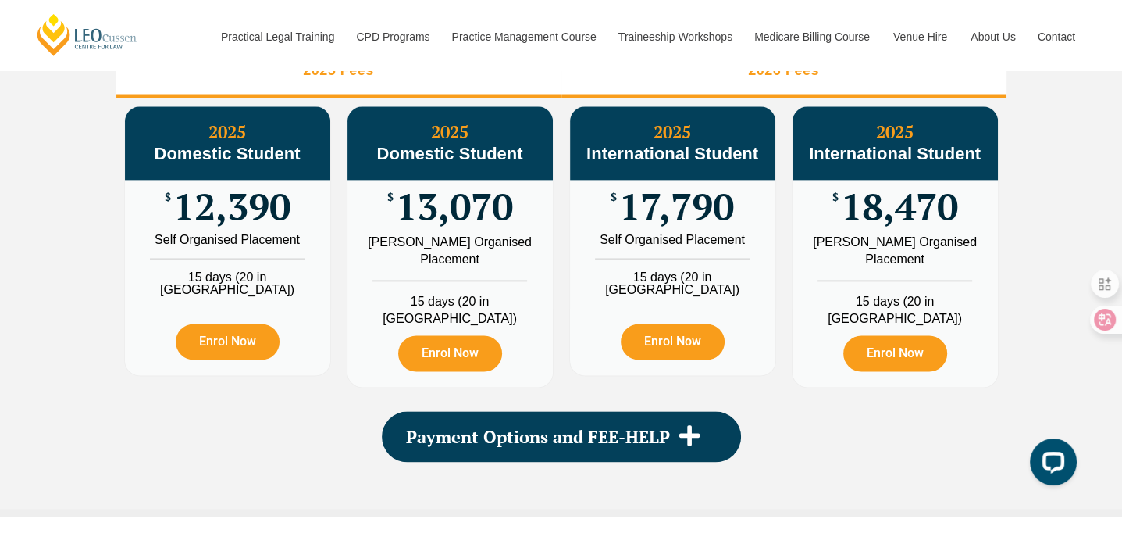
click at [765, 80] on h3 "2026 Fees" at bounding box center [783, 71] width 71 height 18
click at [452, 91] on li "2025 Fees" at bounding box center [338, 73] width 445 height 50
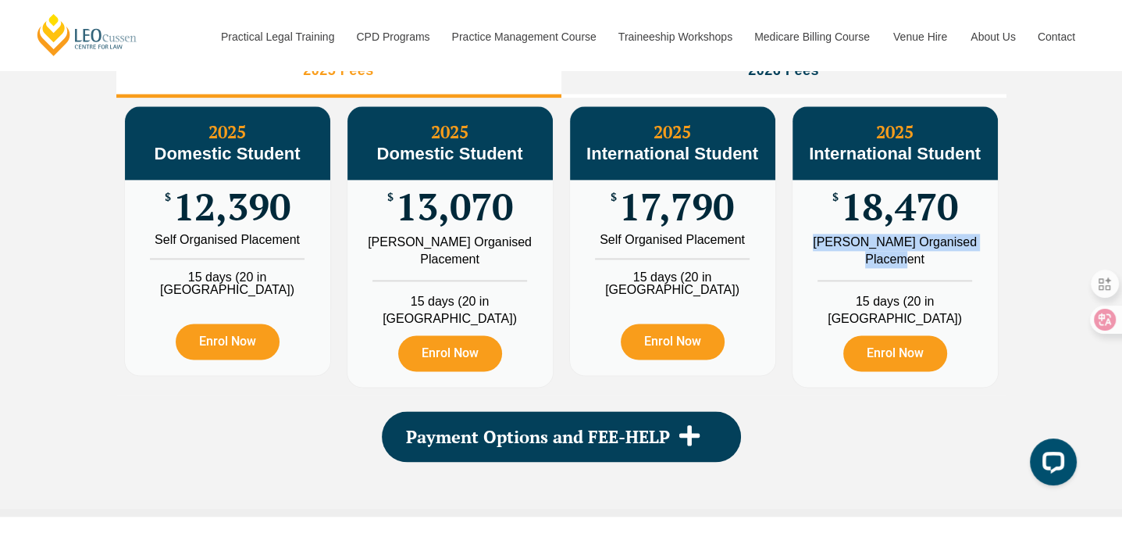
drag, startPoint x: 831, startPoint y: 257, endPoint x: 953, endPoint y: 277, distance: 123.5
click at [953, 268] on div "Leo Cussen Organised Placement" at bounding box center [895, 251] width 182 height 34
copy div "Leo Cussen Organised Placement"
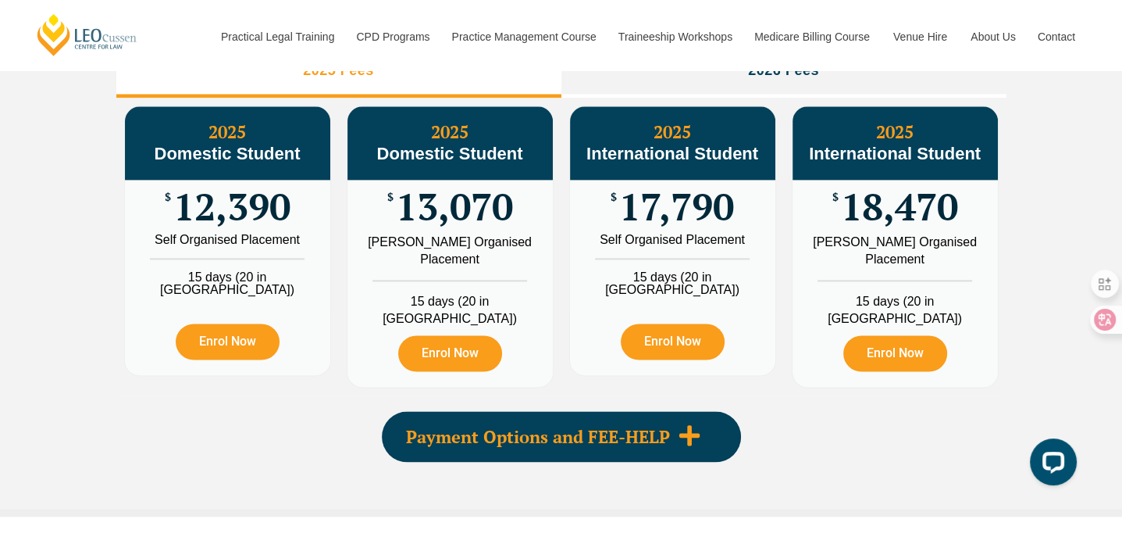
click at [669, 428] on span "Payment Options and FEE-HELP" at bounding box center [538, 436] width 264 height 17
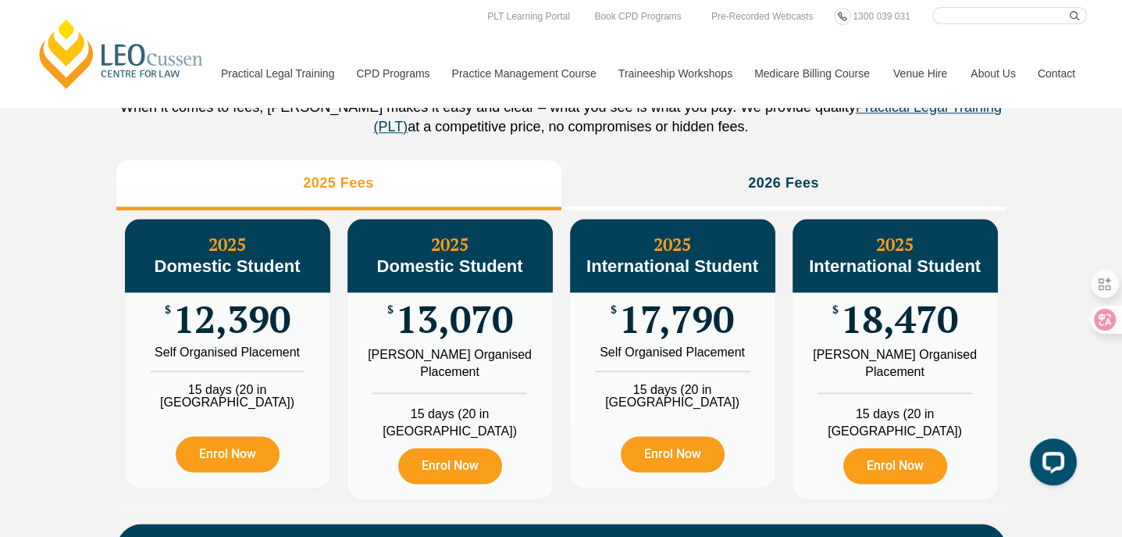
scroll to position [1718, 0]
